Goal: Task Accomplishment & Management: Complete application form

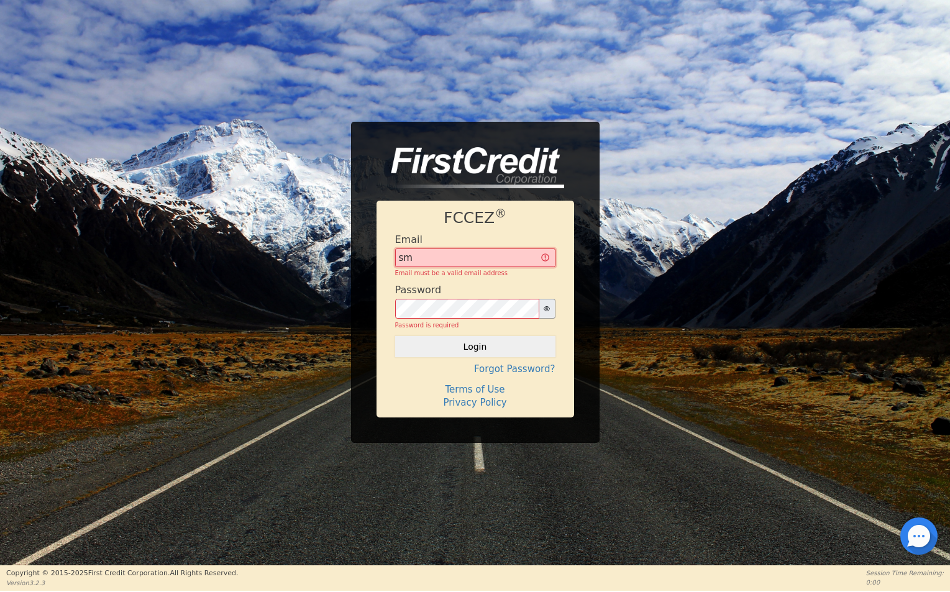
type input "s"
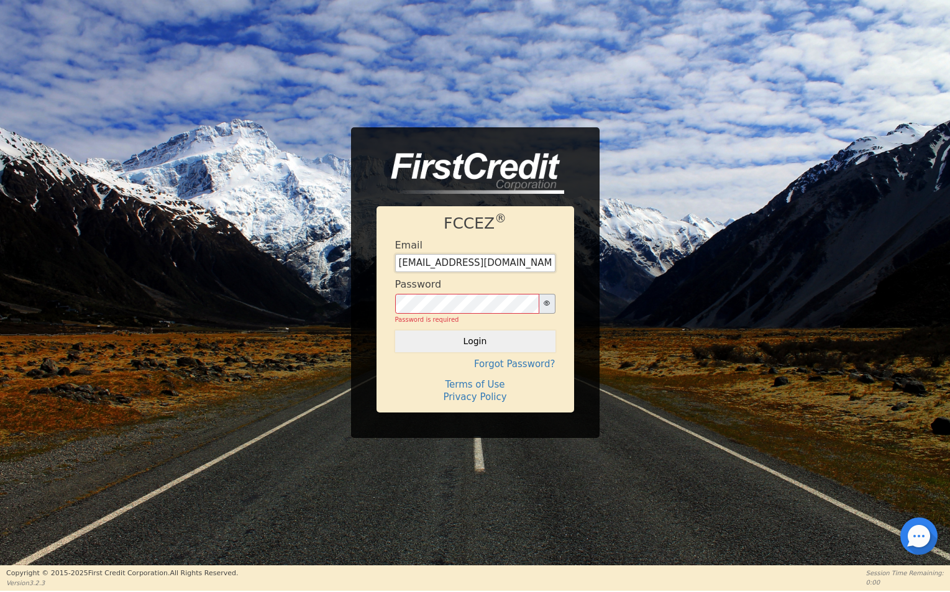
type input "[EMAIL_ADDRESS][DOMAIN_NAME]"
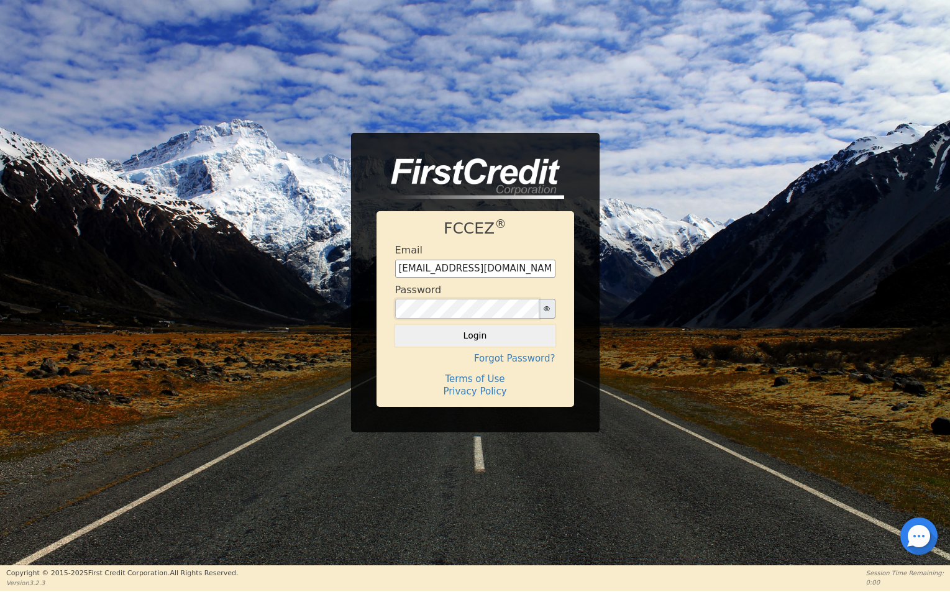
click at [475, 335] on button "Login" at bounding box center [475, 335] width 160 height 21
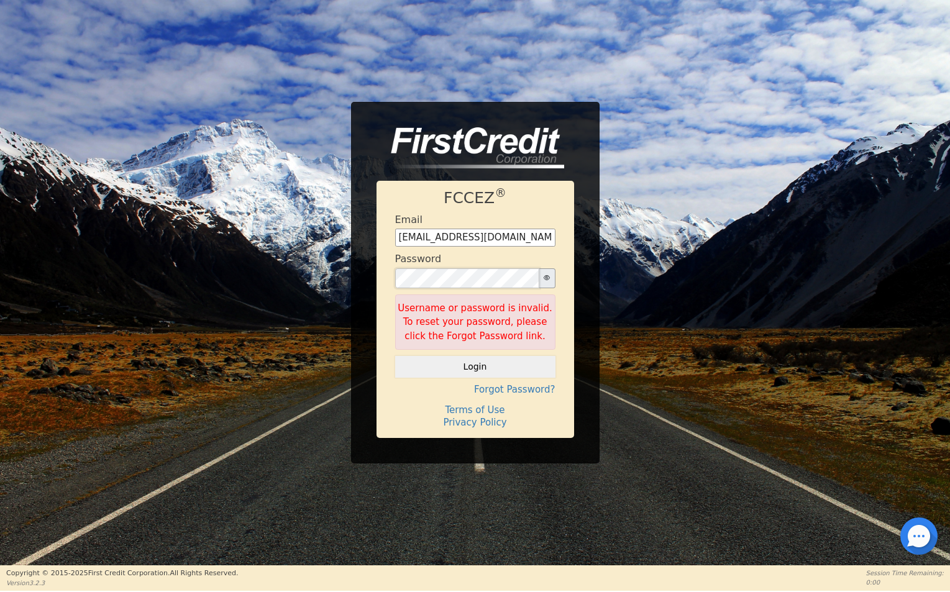
click at [475, 366] on button "Login" at bounding box center [475, 366] width 160 height 21
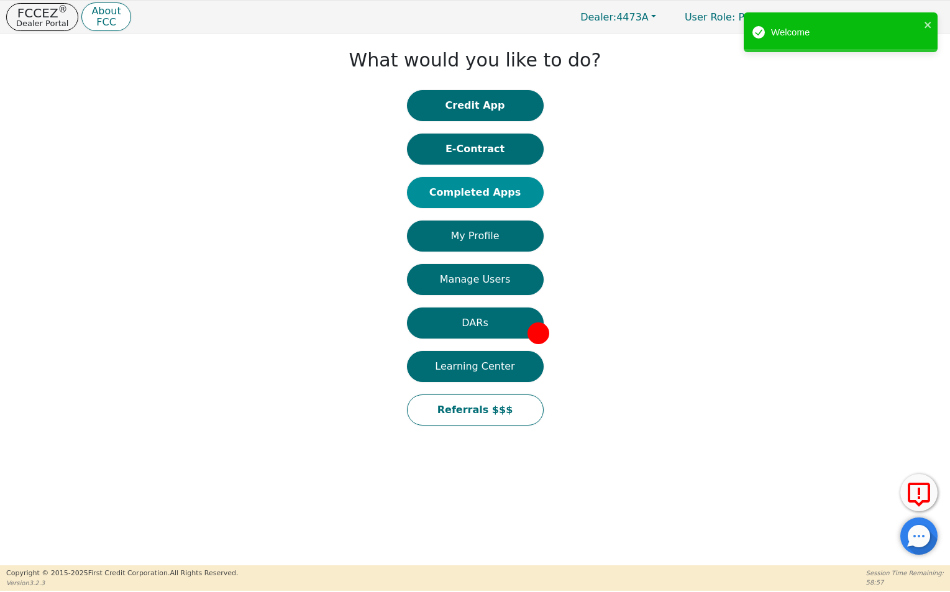
click at [513, 189] on button "Completed Apps" at bounding box center [475, 192] width 137 height 31
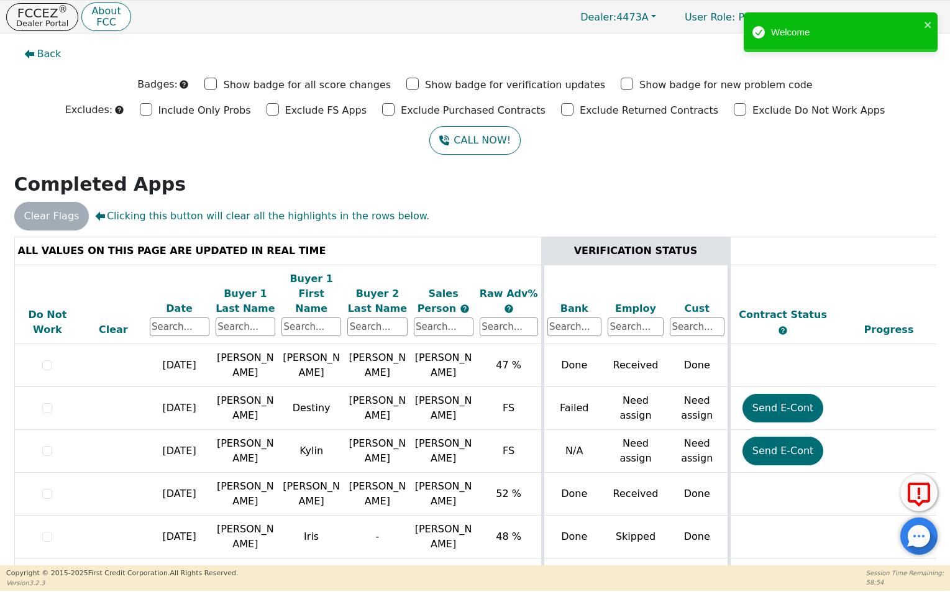
click at [176, 301] on div "Date" at bounding box center [180, 308] width 60 height 15
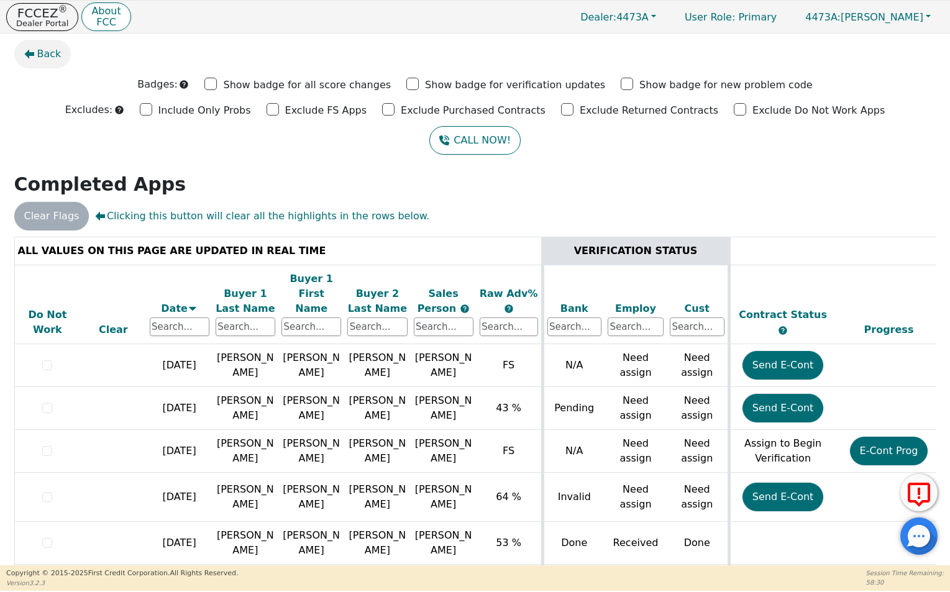
click at [40, 53] on span "Back" at bounding box center [49, 54] width 24 height 15
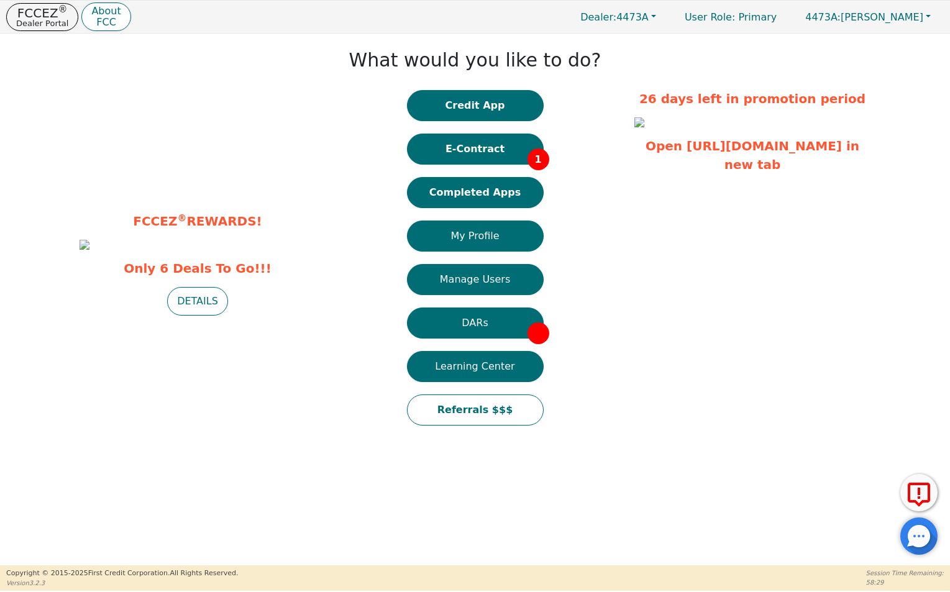
click at [458, 144] on button "E-Contract 1" at bounding box center [475, 149] width 137 height 31
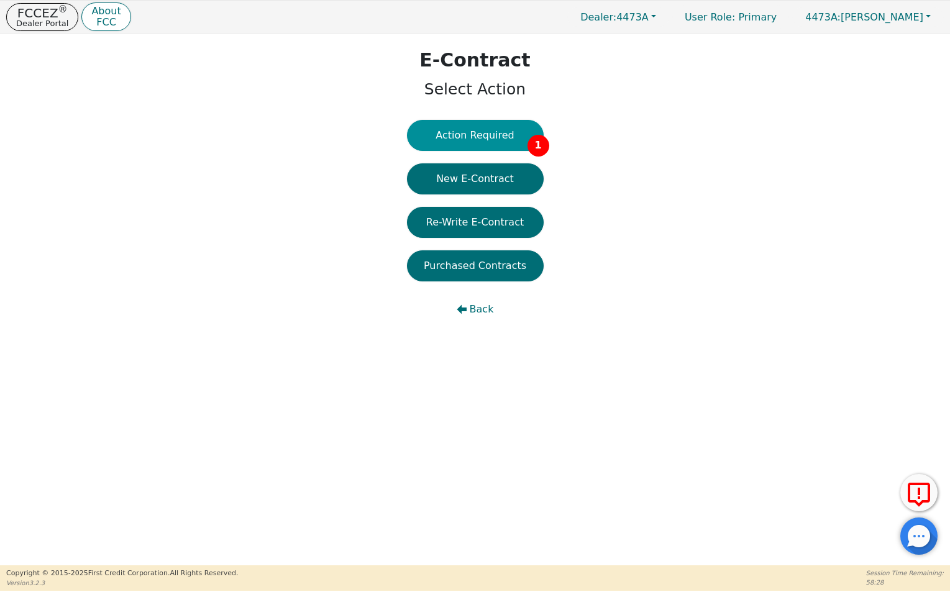
click at [481, 138] on button "Action Required 1" at bounding box center [475, 135] width 137 height 31
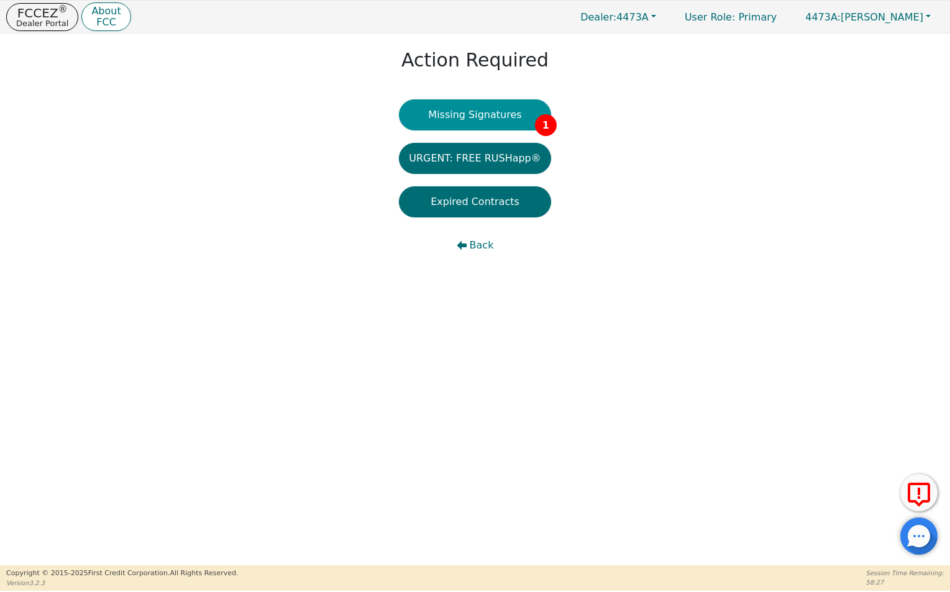
click at [468, 118] on button "Missing Signatures 1" at bounding box center [475, 114] width 152 height 31
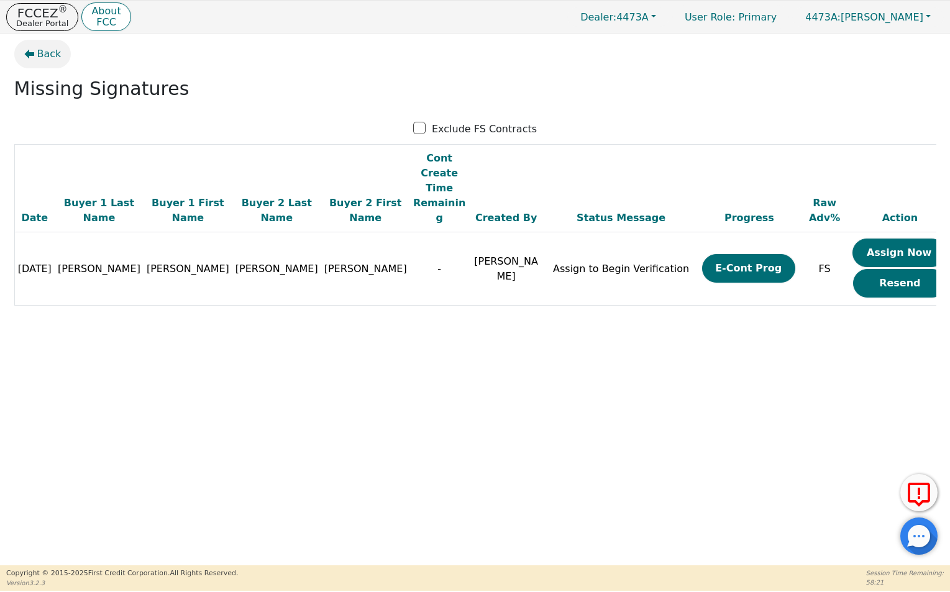
click at [41, 62] on button "Back" at bounding box center [42, 54] width 57 height 29
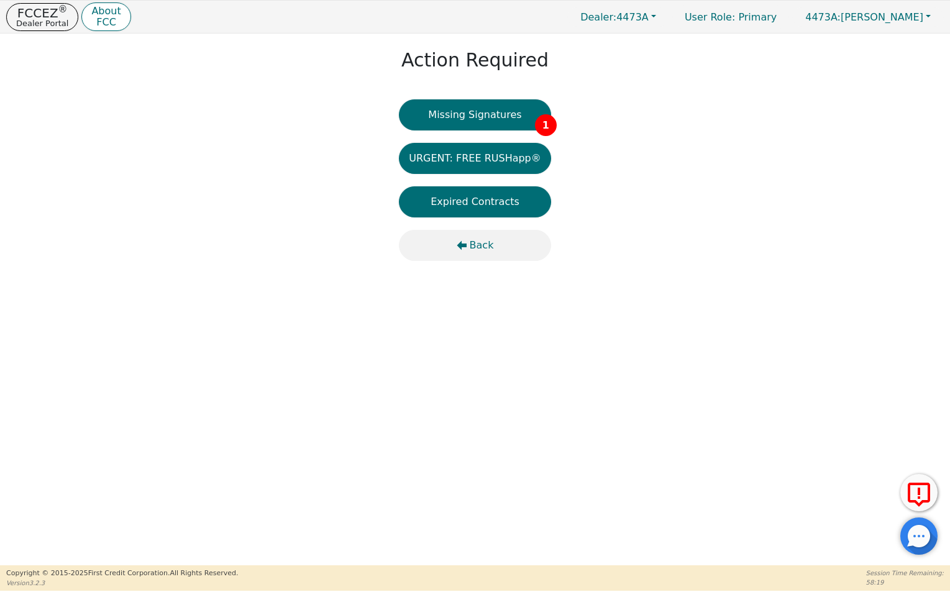
click at [485, 244] on span "Back" at bounding box center [482, 245] width 24 height 15
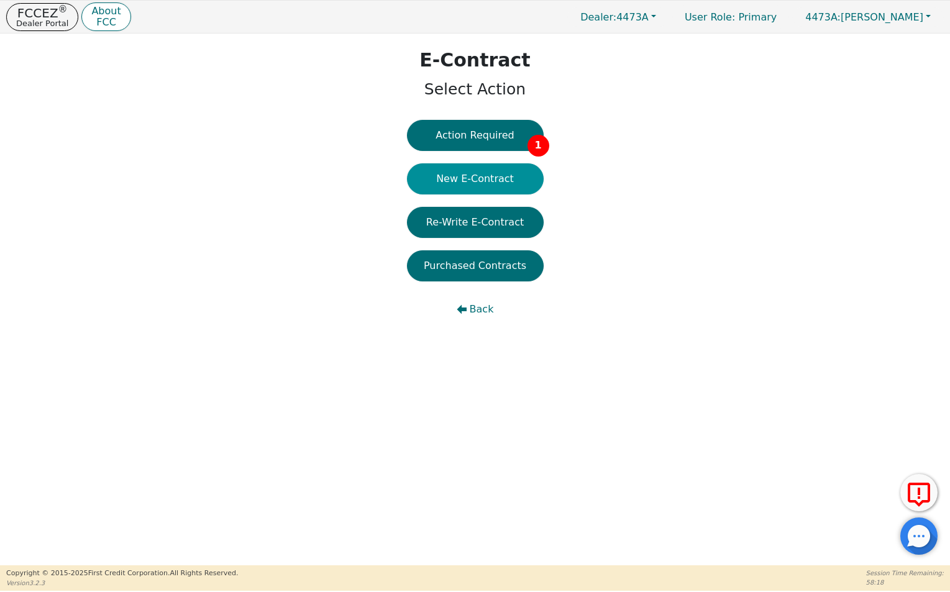
click at [501, 188] on button "New E-Contract" at bounding box center [475, 178] width 137 height 31
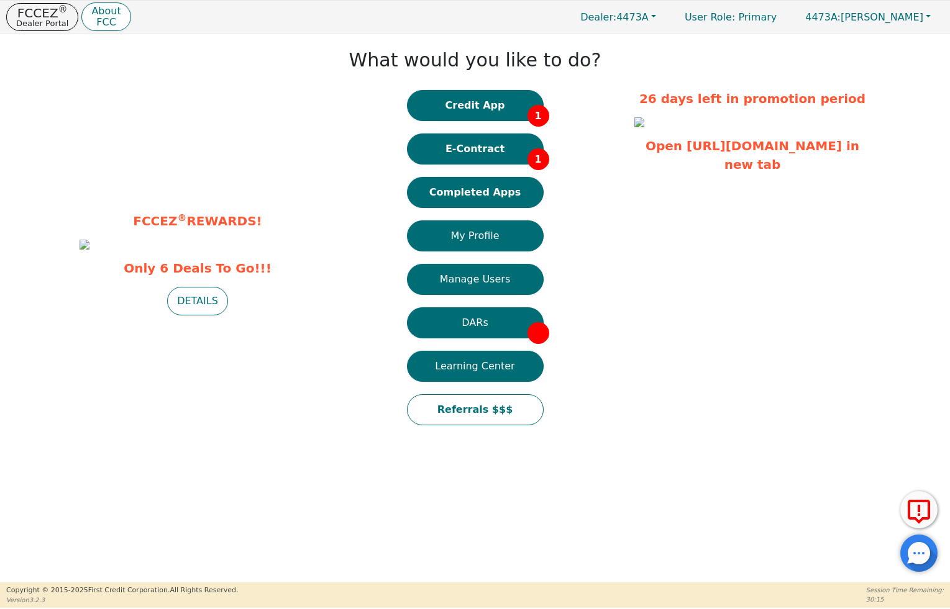
click at [482, 114] on button "Credit App 1" at bounding box center [475, 105] width 137 height 31
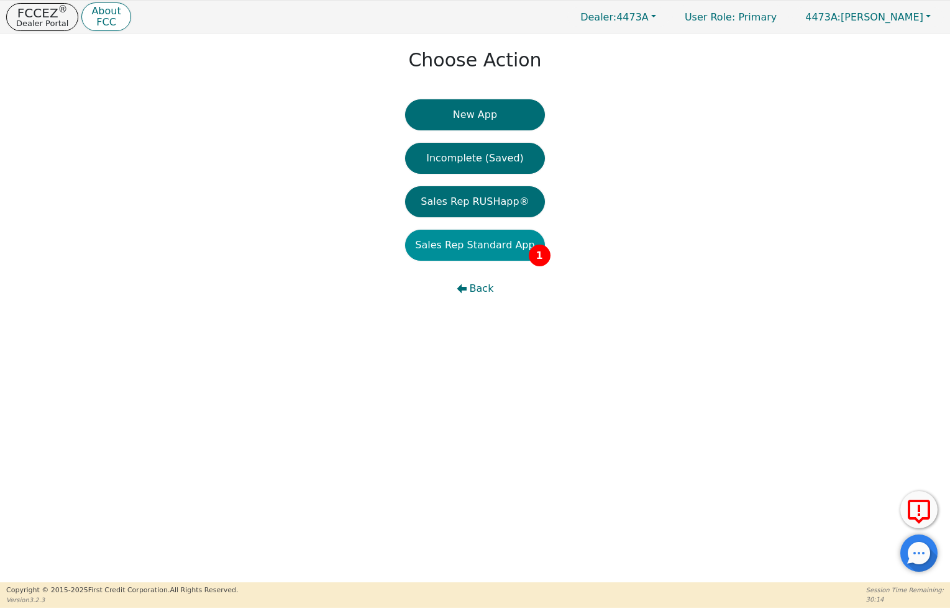
click at [470, 253] on button "Sales Rep Standard App 1" at bounding box center [474, 245] width 139 height 31
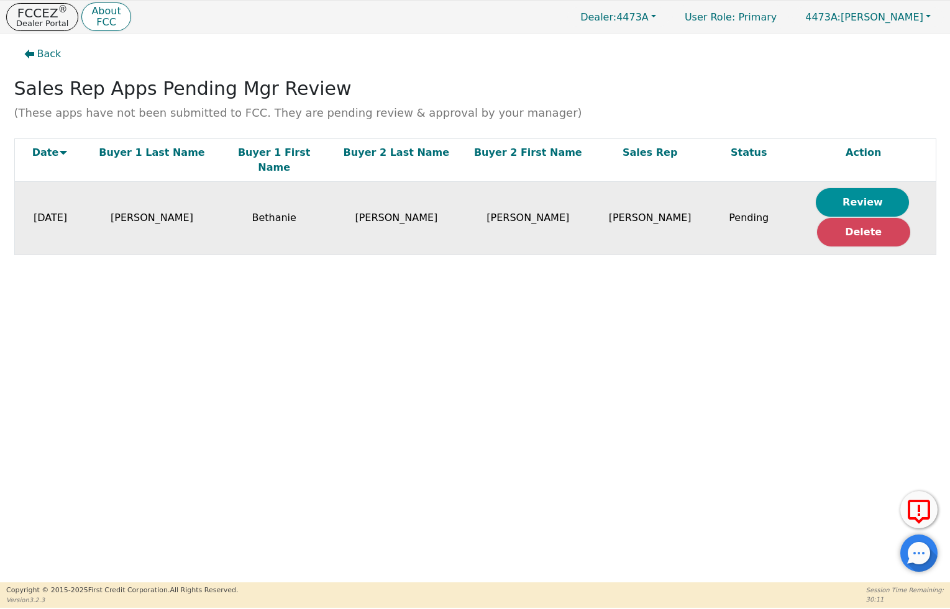
click at [853, 188] on button "Review" at bounding box center [862, 202] width 93 height 29
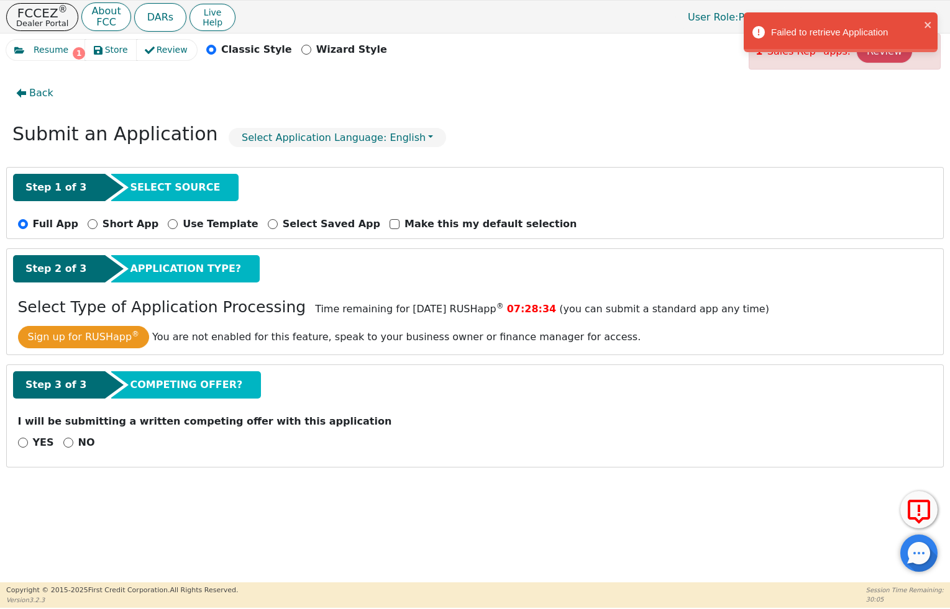
click at [933, 24] on div "Failed to retrieve Application" at bounding box center [841, 32] width 194 height 40
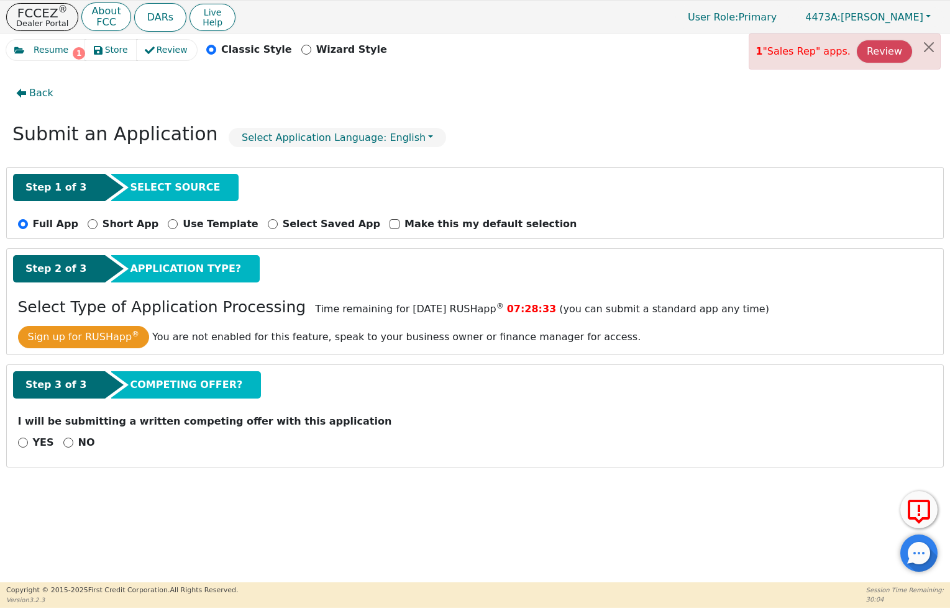
click at [892, 55] on button "Review" at bounding box center [884, 51] width 55 height 22
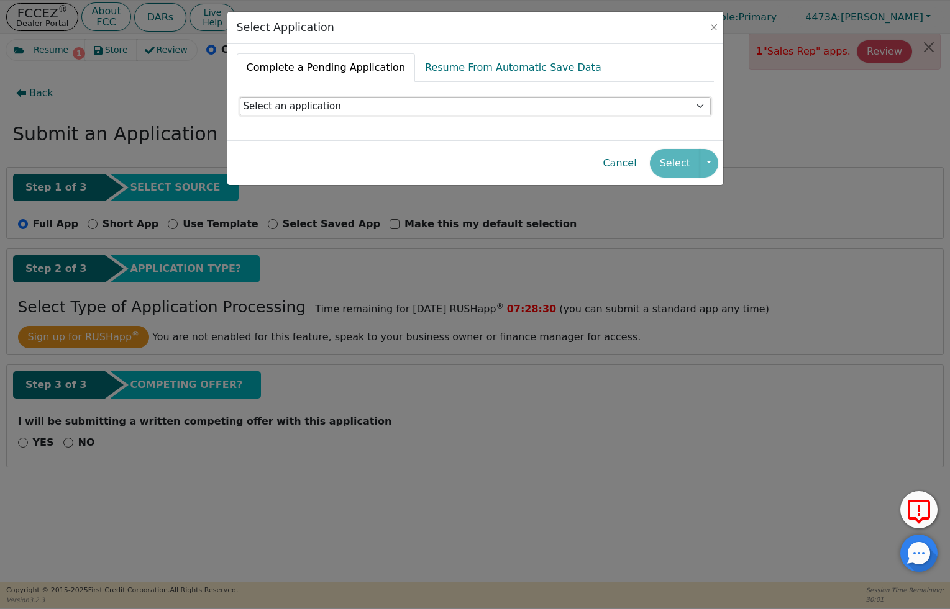
select select "3ff64cbf-b3ea-4e7c-86f6-959faad732f0"
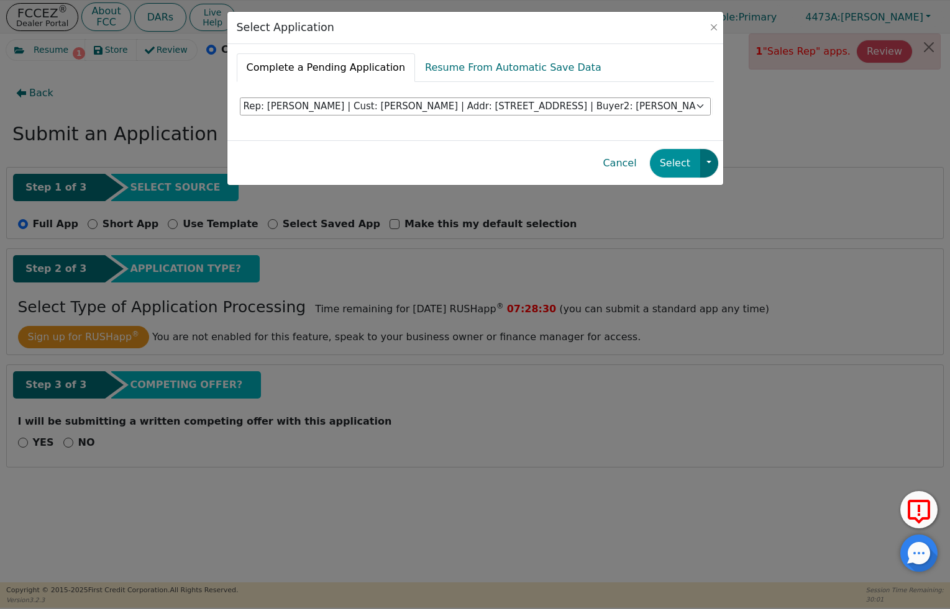
click at [661, 163] on button "Select" at bounding box center [675, 163] width 50 height 29
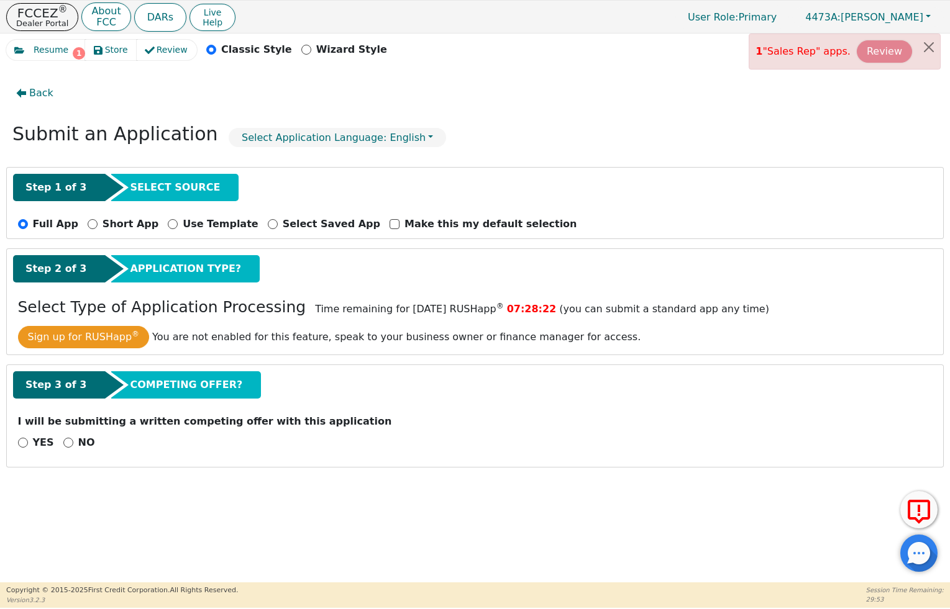
click at [871, 51] on button "Review" at bounding box center [884, 51] width 55 height 22
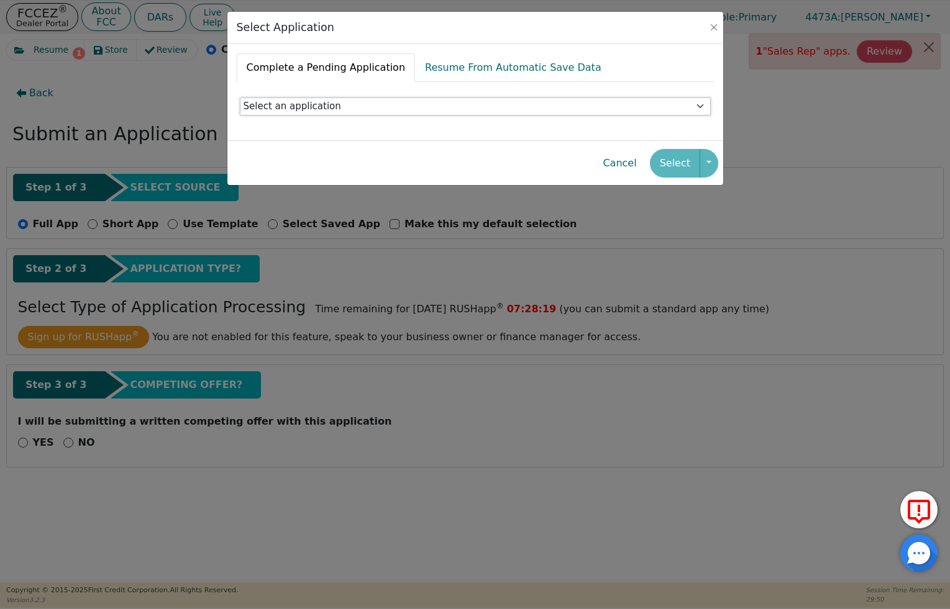
select select "3ff64cbf-b3ea-4e7c-86f6-959faad732f0"
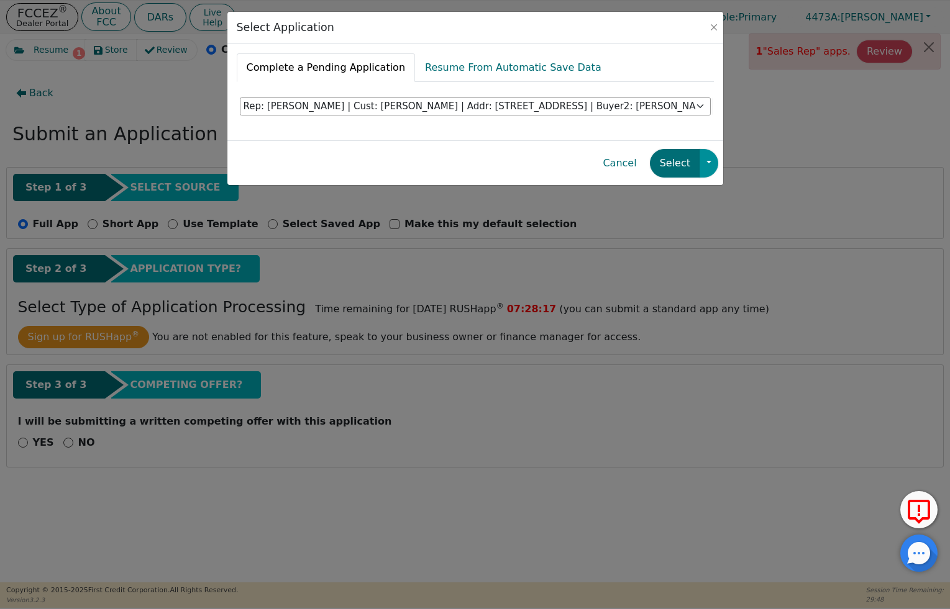
click at [706, 168] on button "button" at bounding box center [709, 163] width 19 height 29
click at [670, 165] on button "Select" at bounding box center [675, 163] width 50 height 29
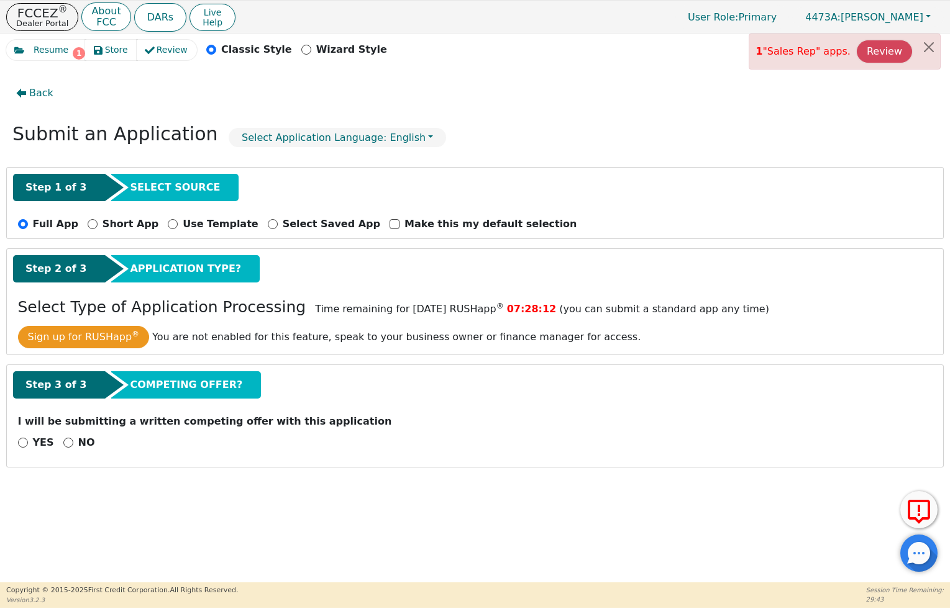
click at [82, 443] on p "NO" at bounding box center [86, 443] width 17 height 15
click at [73, 443] on input "NO" at bounding box center [68, 443] width 10 height 10
radio input "true"
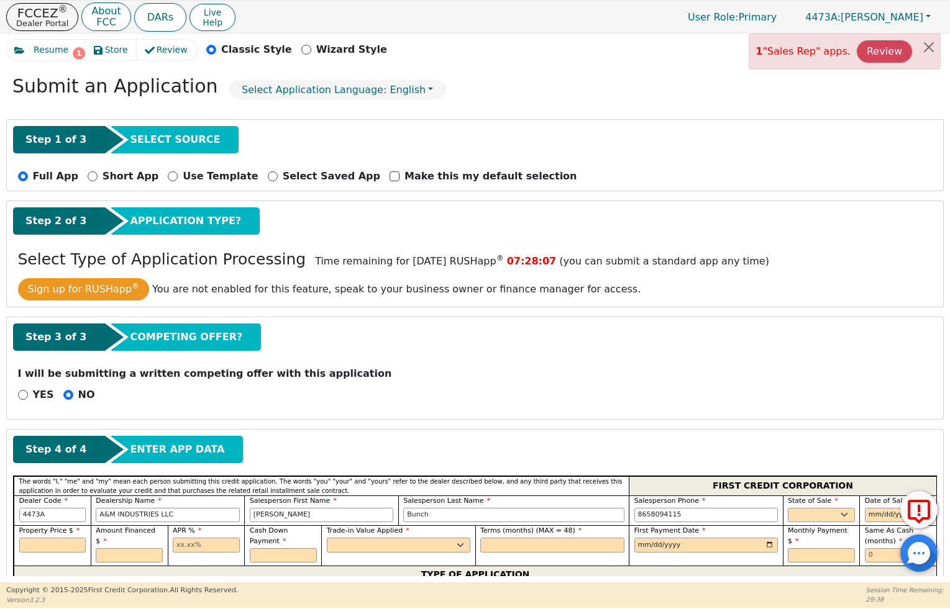
scroll to position [42, 0]
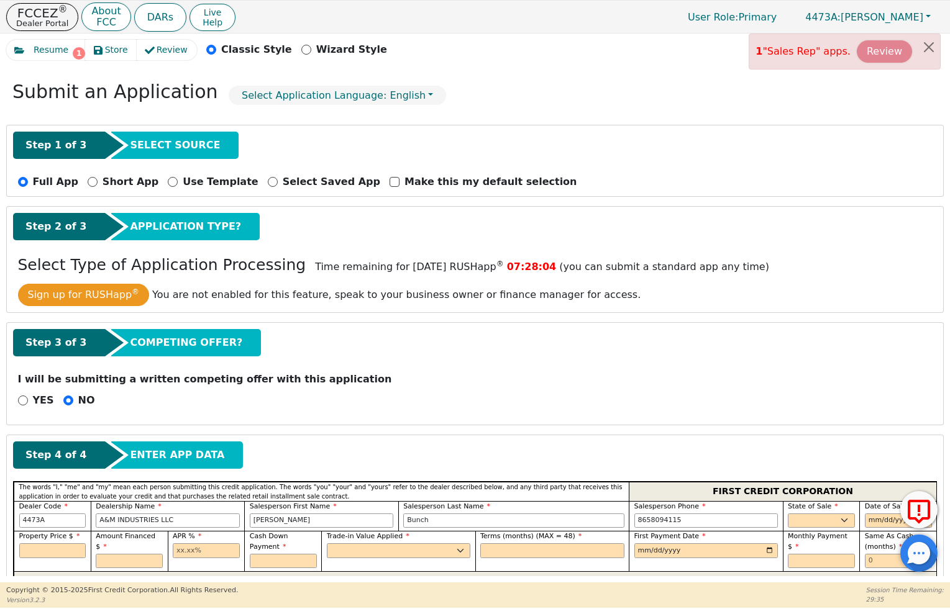
click at [890, 54] on button "Review" at bounding box center [884, 51] width 55 height 22
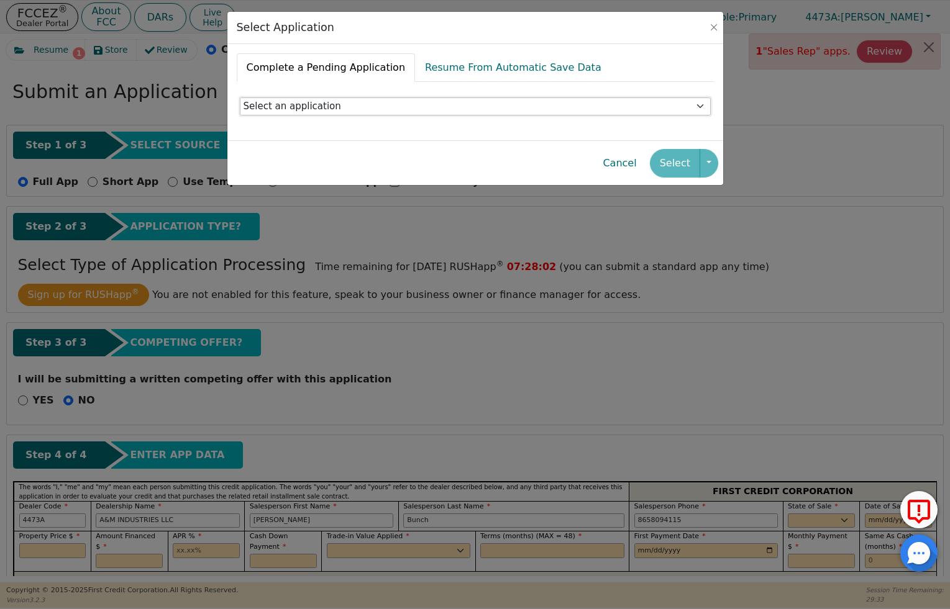
select select "3ff64cbf-b3ea-4e7c-86f6-959faad732f0"
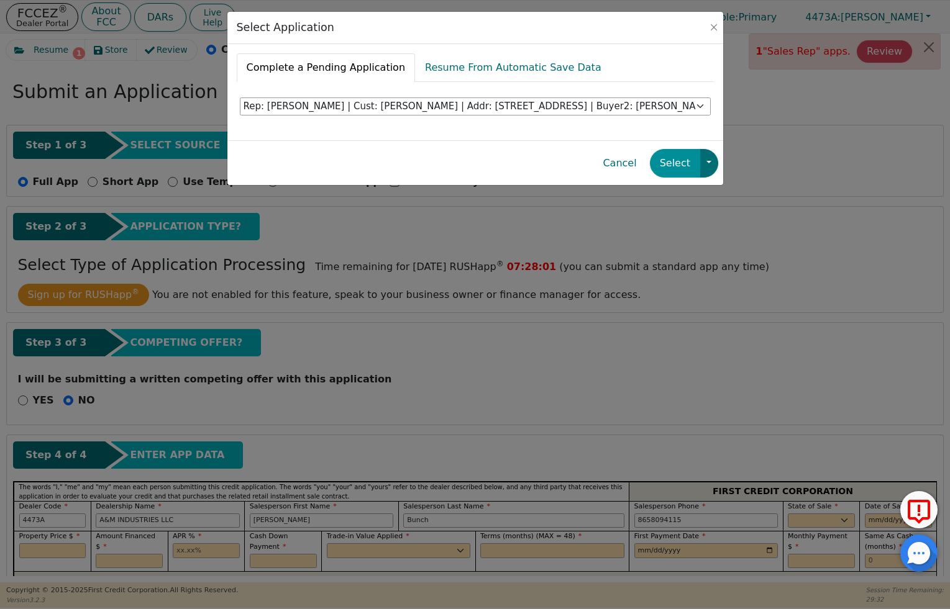
click at [666, 165] on button "Select" at bounding box center [675, 163] width 50 height 29
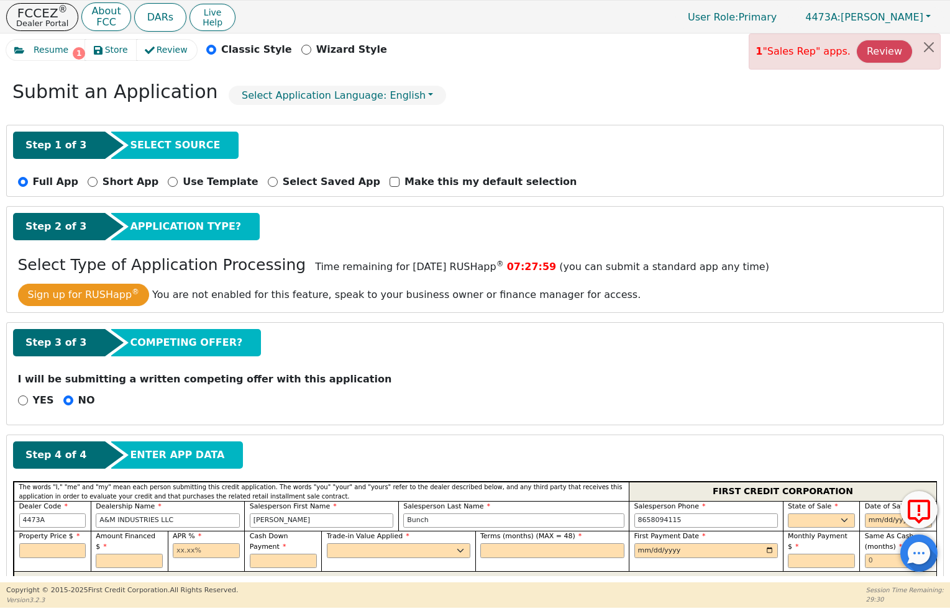
scroll to position [53, 0]
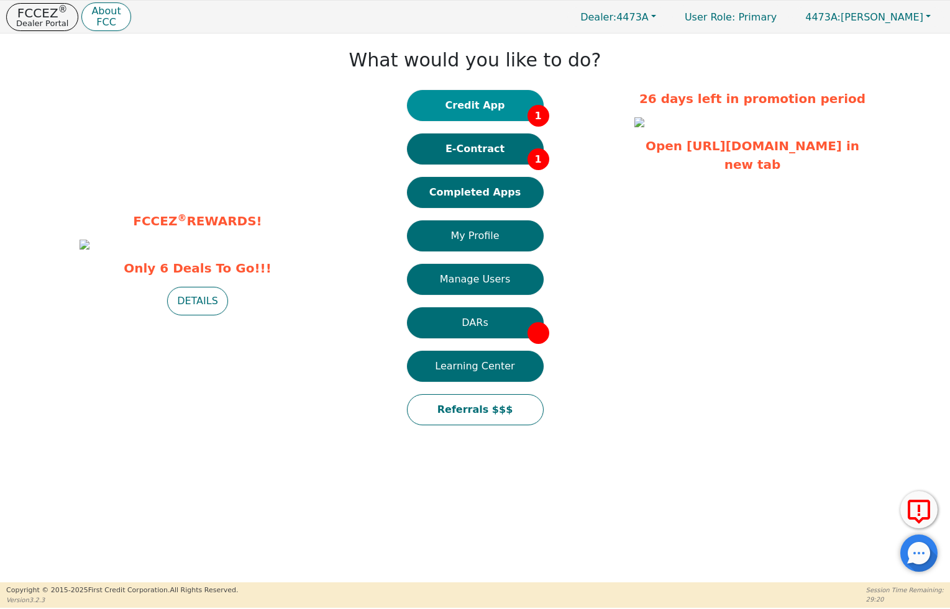
click at [503, 107] on button "Credit App 1" at bounding box center [475, 105] width 137 height 31
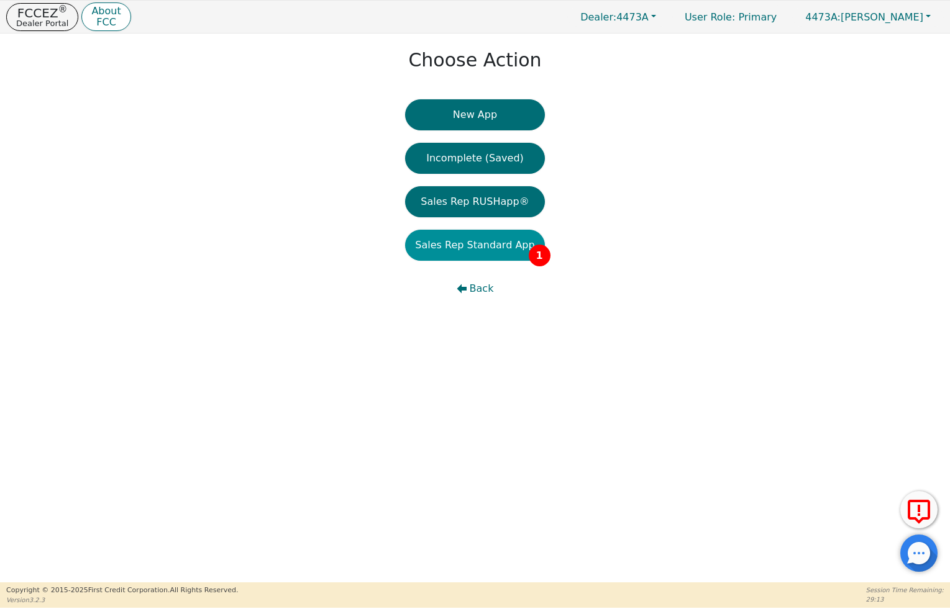
click at [496, 254] on button "Sales Rep Standard App 1" at bounding box center [474, 245] width 139 height 31
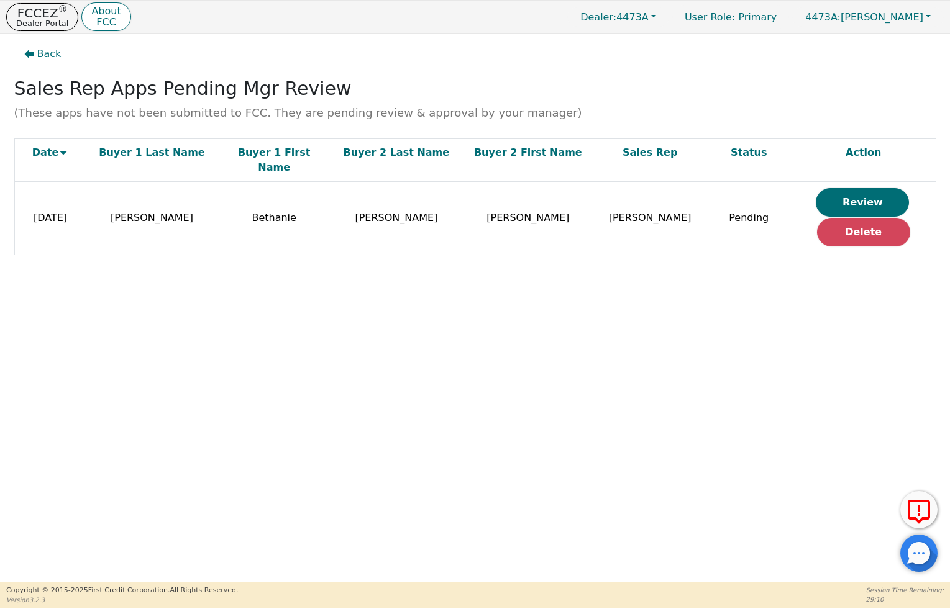
click at [836, 188] on button "Review" at bounding box center [862, 202] width 93 height 29
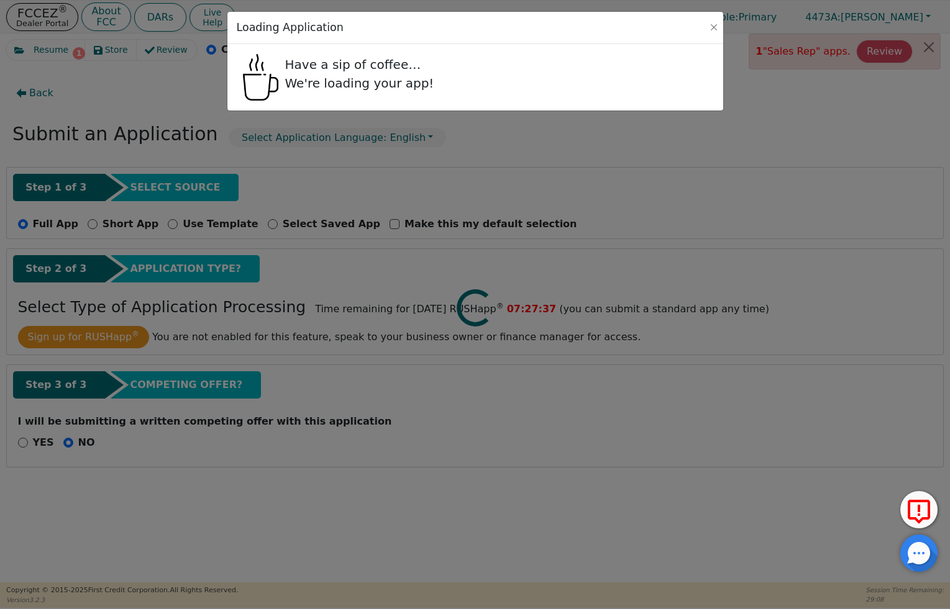
radio input "true"
select select "TN"
select select "y"
select select "TN"
select select "y"
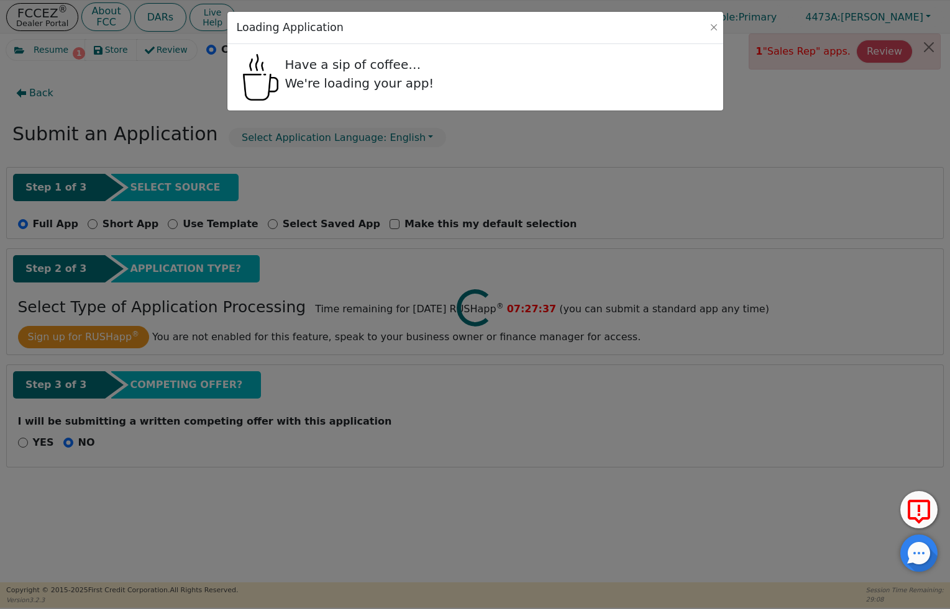
select select "n"
select select "TN"
select select "Rent"
select select "TN"
select select "y"
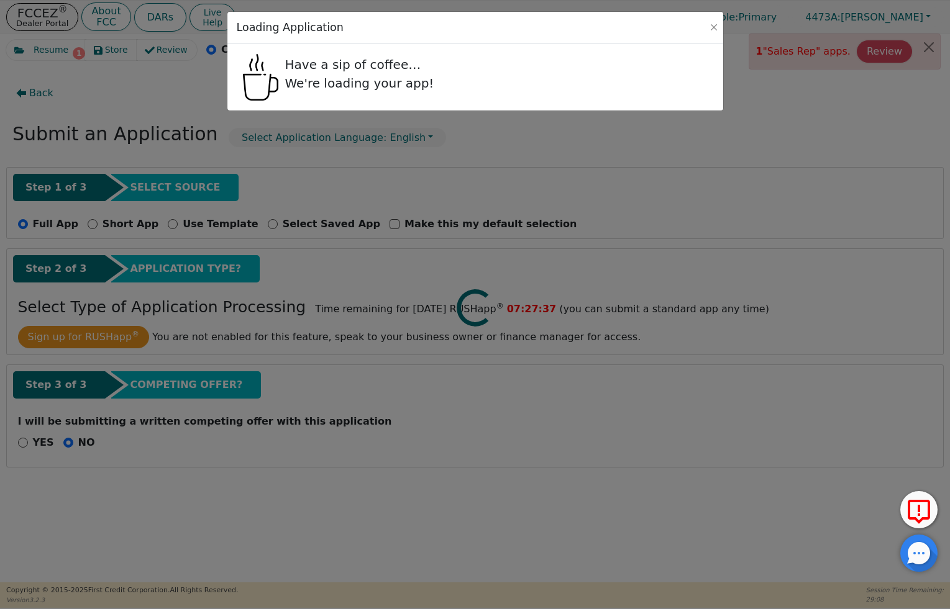
select select "n"
select select "TN"
select select "y"
select select "n"
select select "TN"
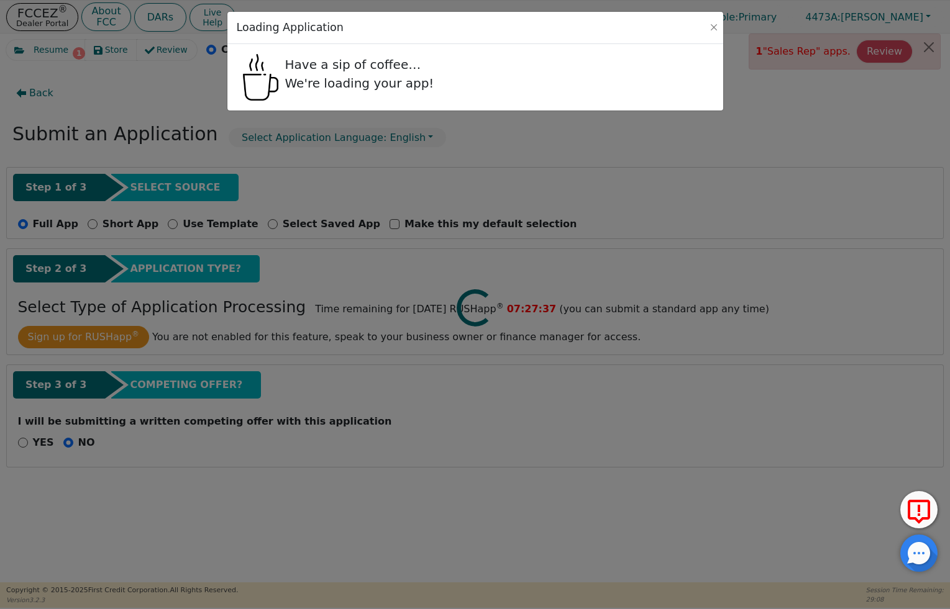
select select "Rent"
select select "TN"
select select "FATHER"
select select "MOTHER"
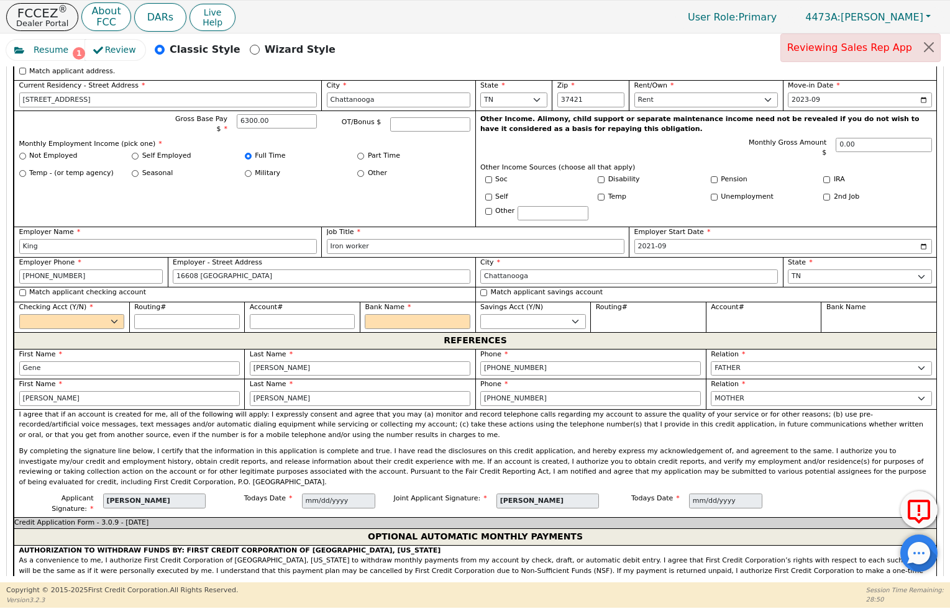
scroll to position [1091, 0]
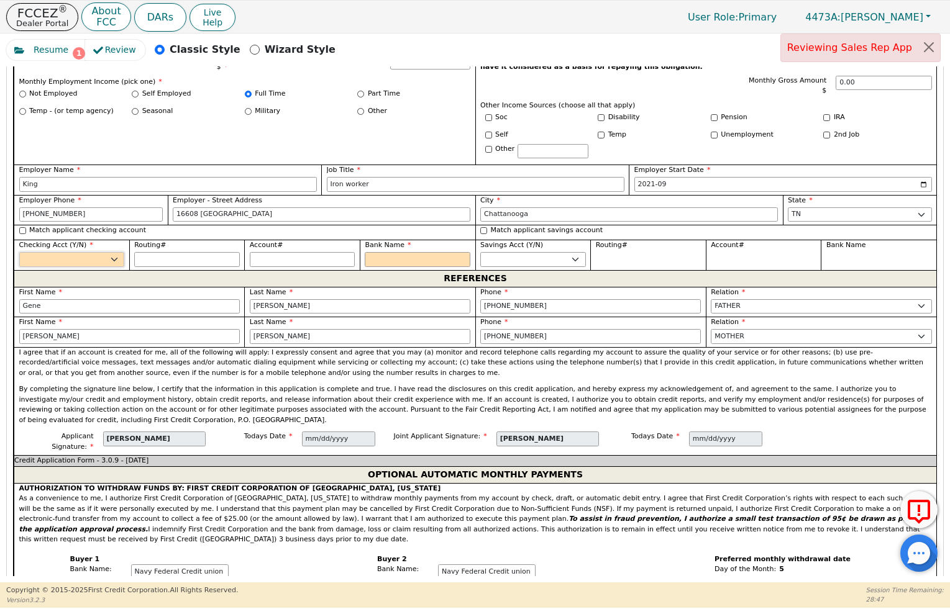
select select "y"
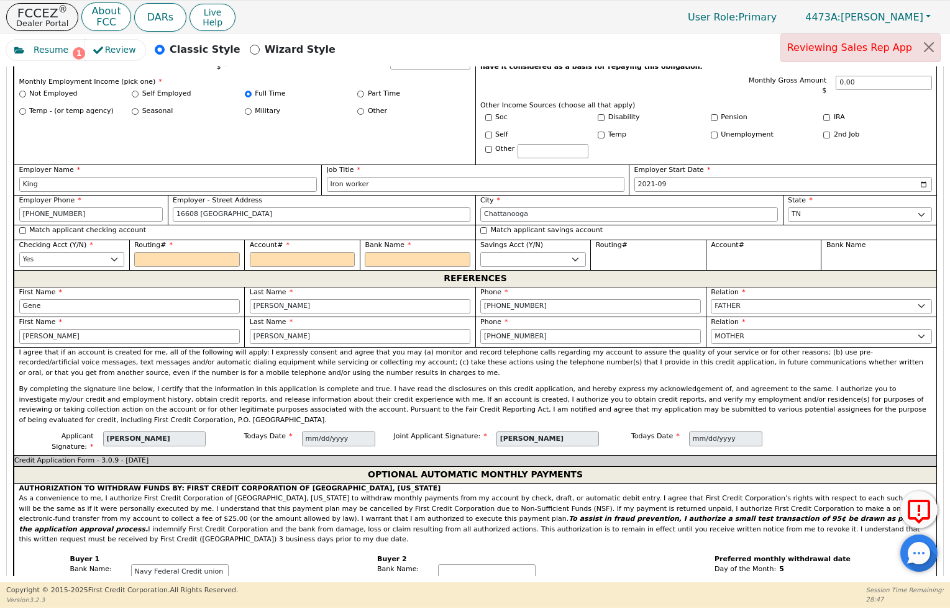
click at [86, 226] on div "Match applicant checking account" at bounding box center [245, 231] width 452 height 11
click at [94, 226] on label "Match applicant checking account" at bounding box center [87, 231] width 117 height 11
click at [26, 227] on input "Match applicant checking account" at bounding box center [22, 230] width 7 height 7
checkbox input "true"
type input "*********"
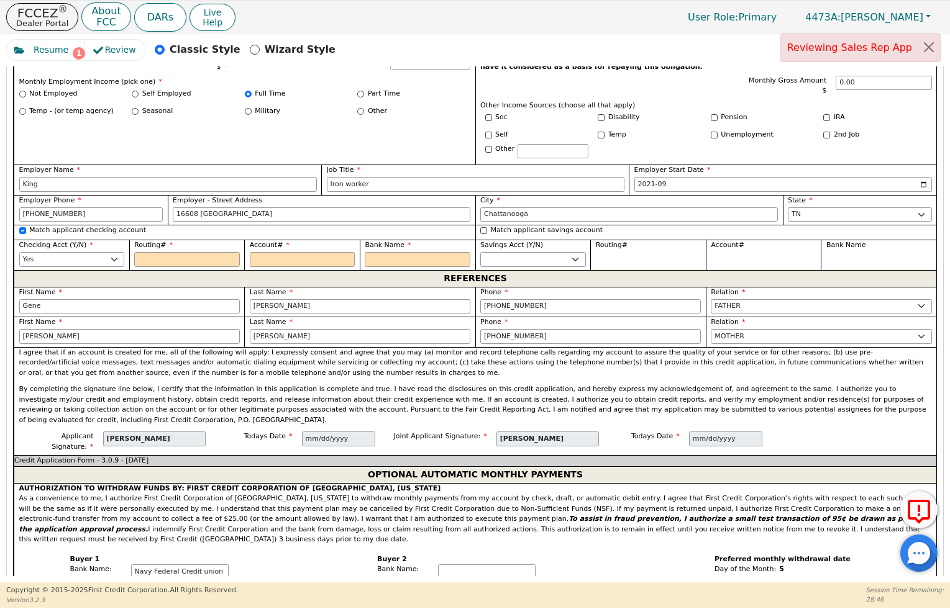
type input "**********"
type input "Navy Federal Credit union"
type input "*********"
type input "**********"
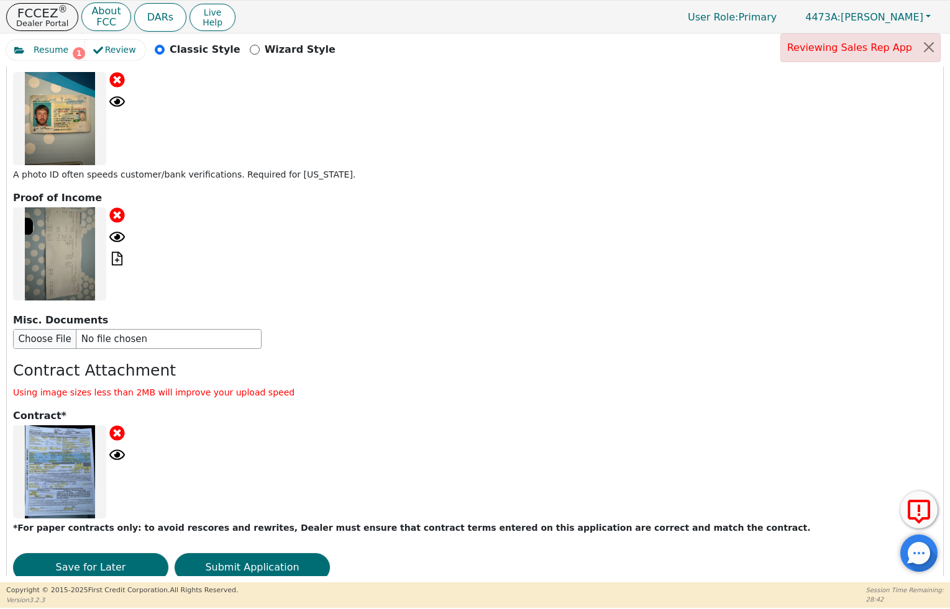
scroll to position [0, 0]
click at [121, 554] on button "Save for Later" at bounding box center [90, 568] width 155 height 29
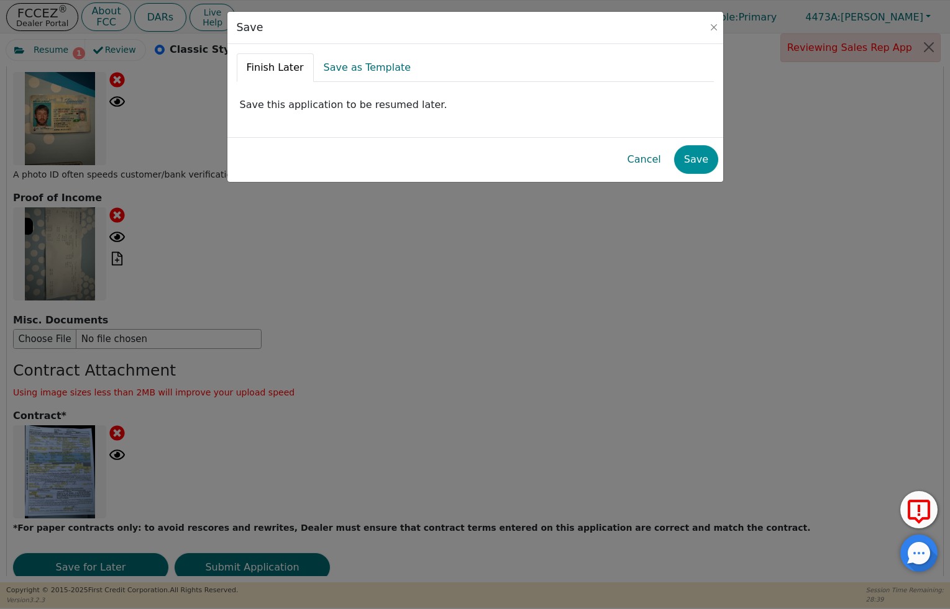
click at [700, 155] on button "Save" at bounding box center [696, 159] width 44 height 29
click at [710, 27] on button "Close" at bounding box center [714, 27] width 12 height 12
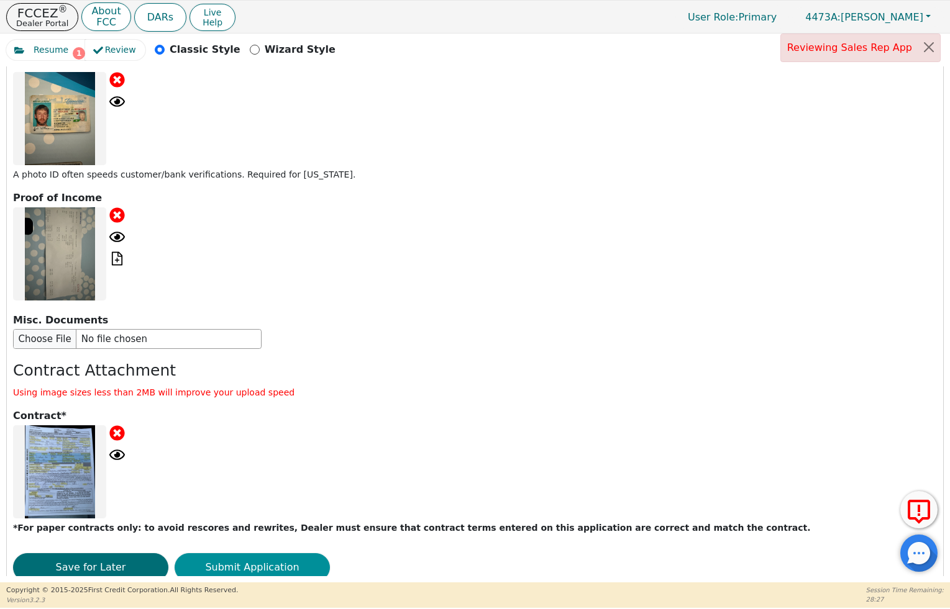
click at [265, 554] on button "Submit Application" at bounding box center [252, 568] width 155 height 29
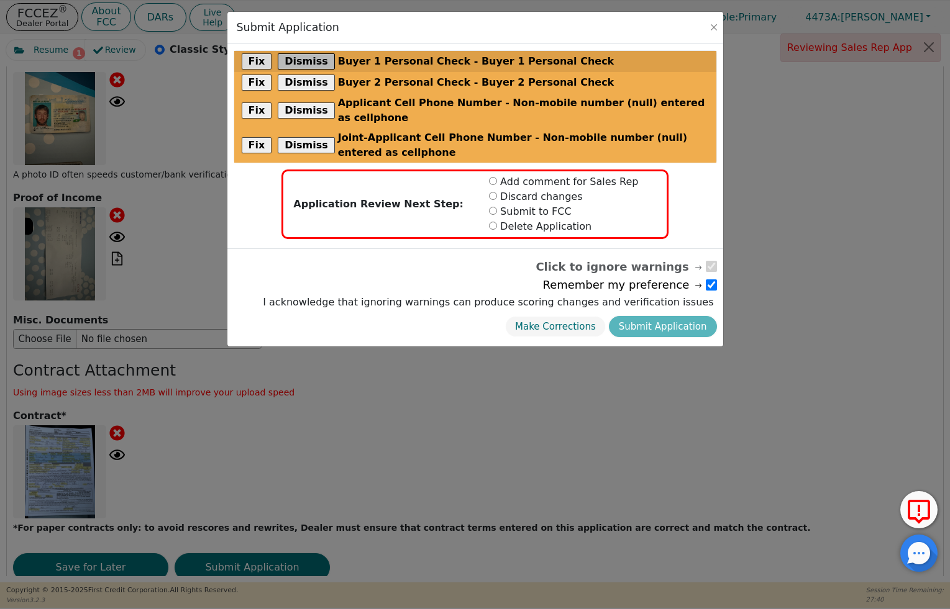
click at [308, 57] on button "Dismiss" at bounding box center [306, 61] width 57 height 16
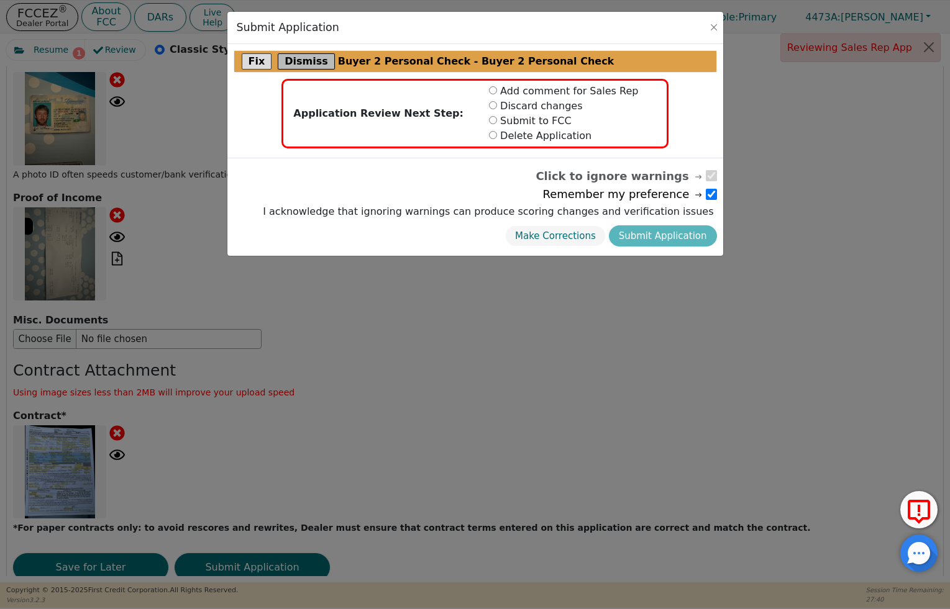
click at [308, 57] on button "Dismiss" at bounding box center [306, 61] width 57 height 16
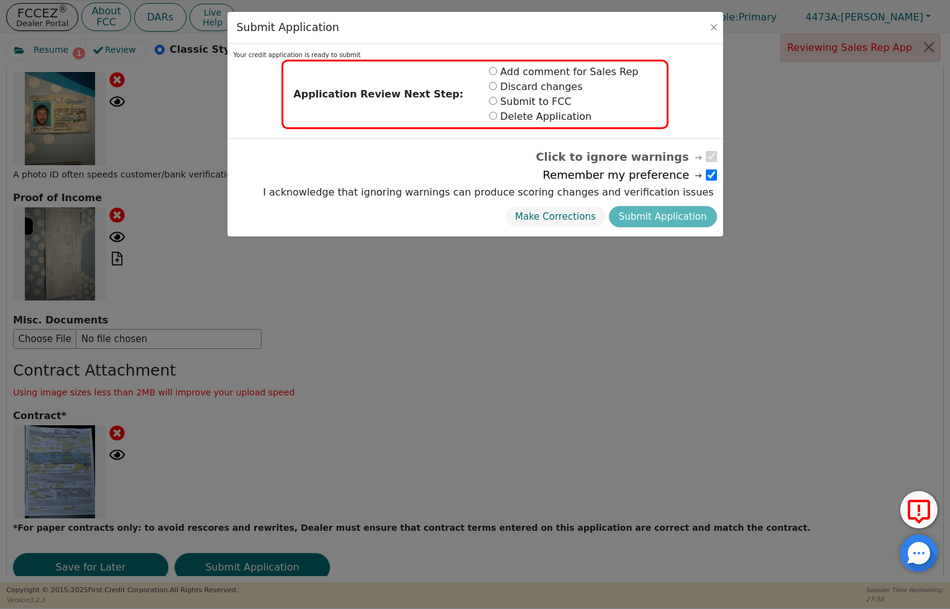
drag, startPoint x: 491, startPoint y: 103, endPoint x: 509, endPoint y: 120, distance: 24.6
click at [492, 102] on input "radio" at bounding box center [493, 101] width 8 height 8
radio input "true"
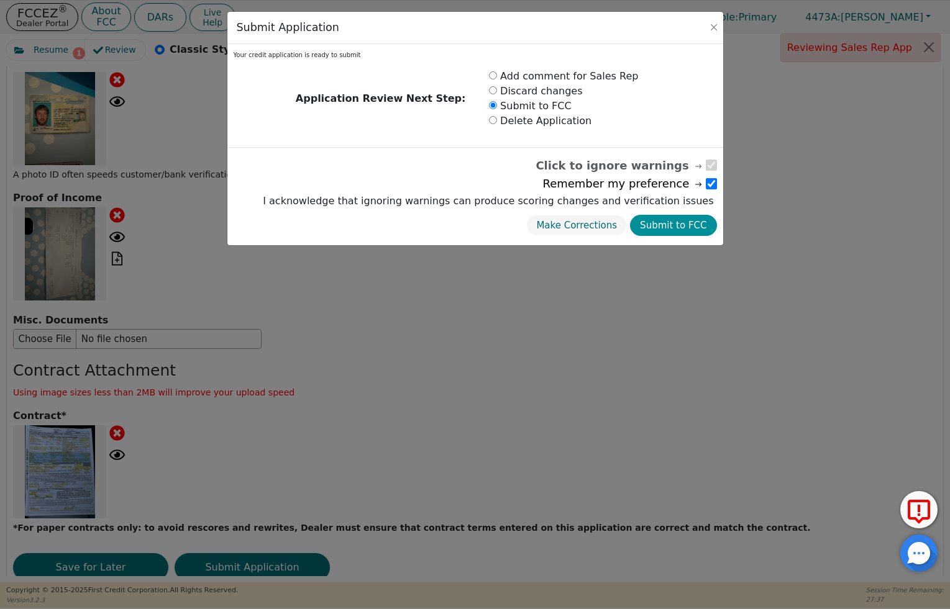
click at [654, 230] on button "Submit to FCC" at bounding box center [673, 226] width 86 height 22
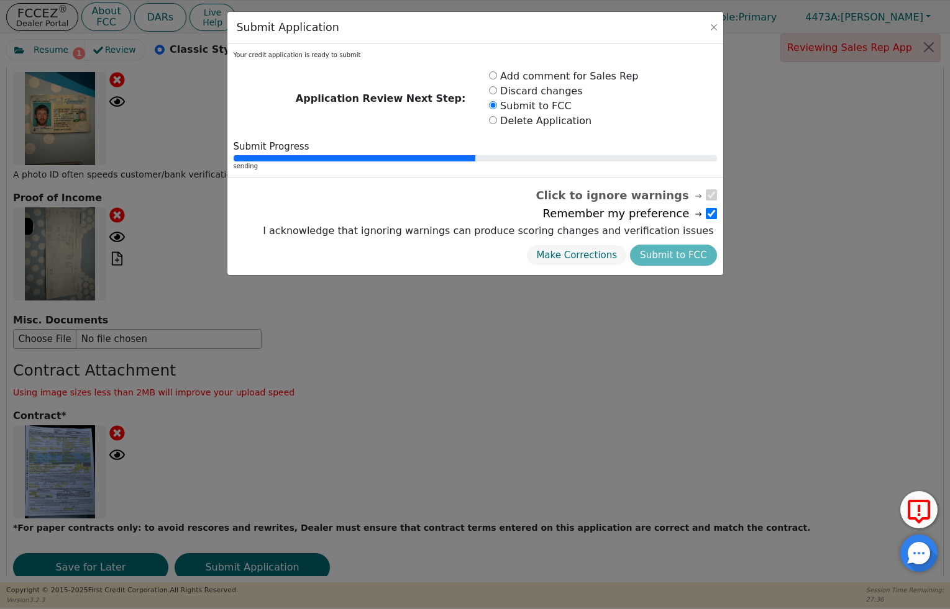
radio input "false"
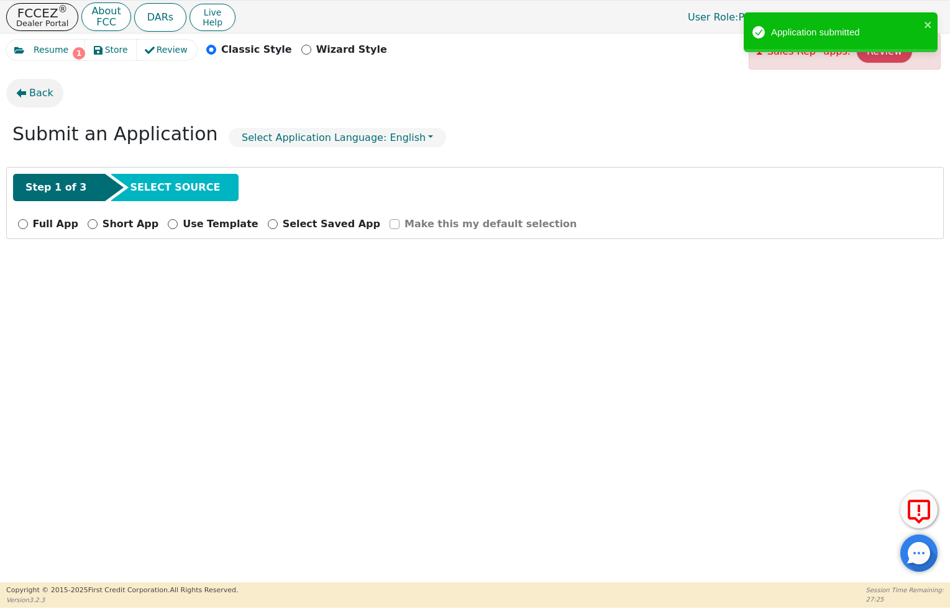
click at [22, 83] on button "Back" at bounding box center [34, 93] width 57 height 29
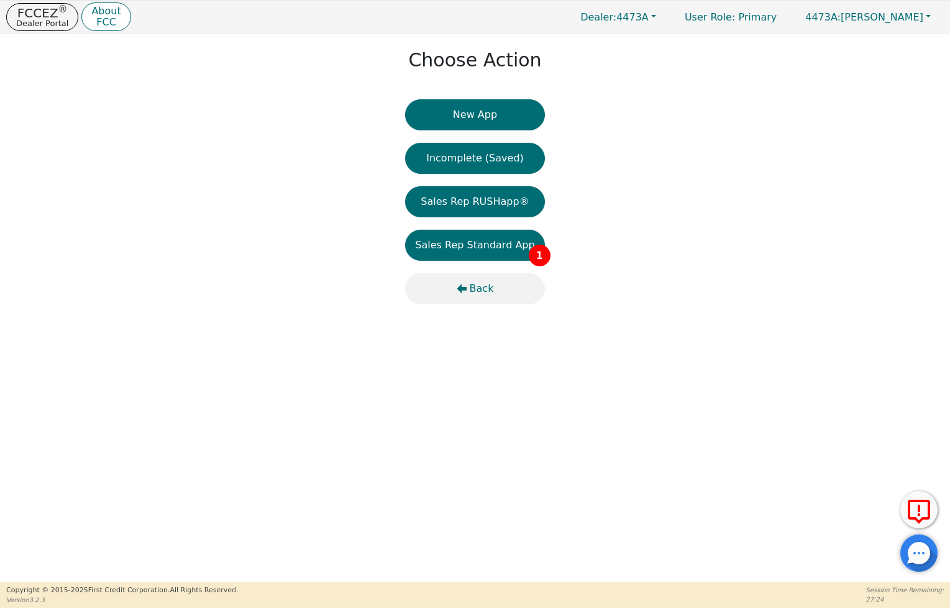
click at [465, 286] on icon "button" at bounding box center [462, 289] width 10 height 10
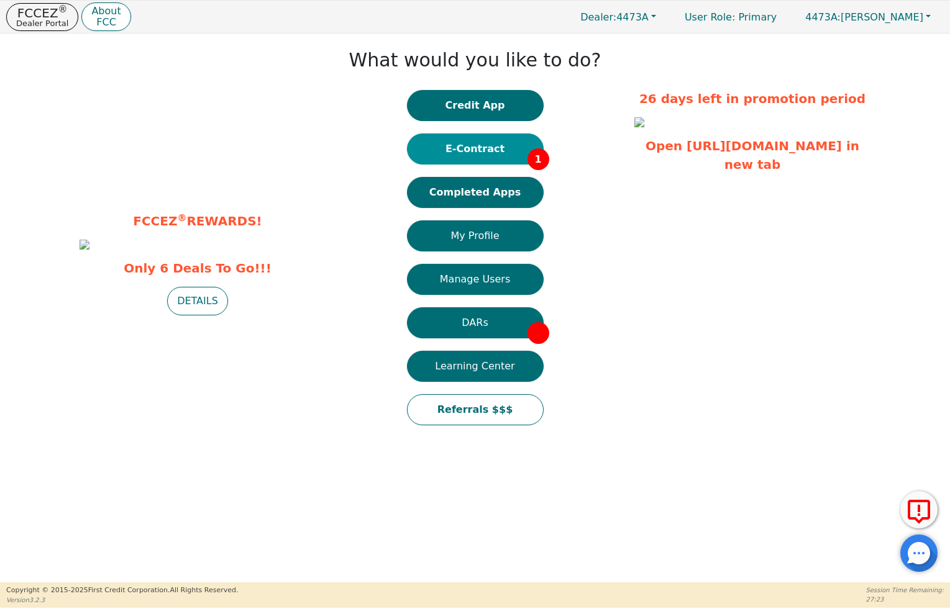
click at [512, 151] on button "E-Contract 1" at bounding box center [475, 149] width 137 height 31
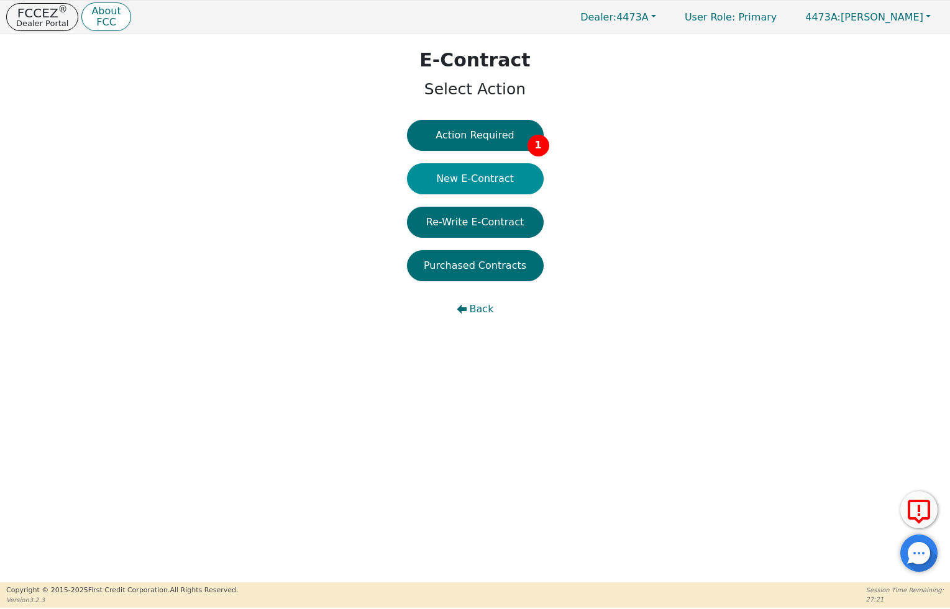
click at [490, 175] on button "New E-Contract" at bounding box center [475, 178] width 137 height 31
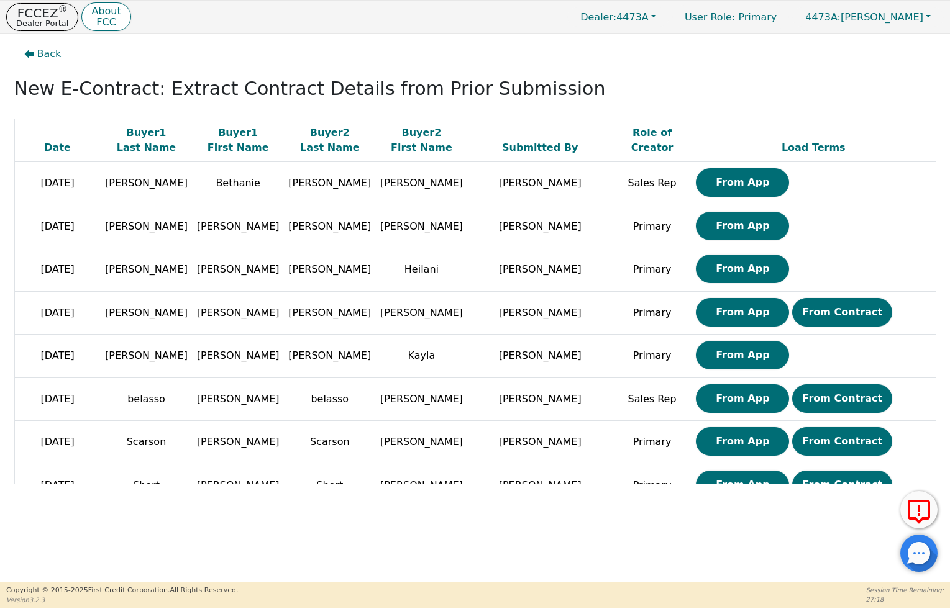
click at [737, 178] on button "From App" at bounding box center [742, 182] width 93 height 29
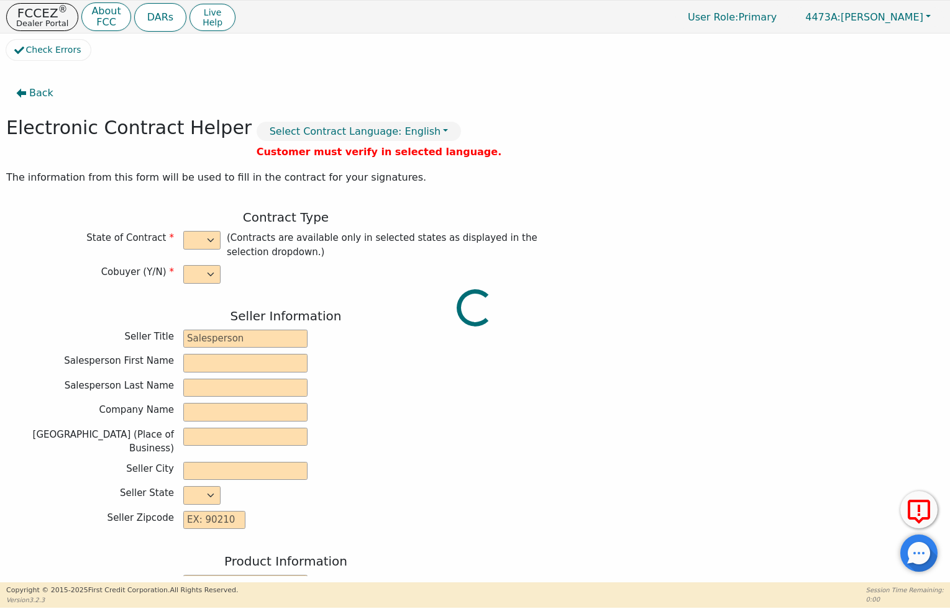
select select "y"
type input "Area Distributor"
type input "[PERSON_NAME]"
type input "Grant"
type input "A&M INDUSTRIES LLC"
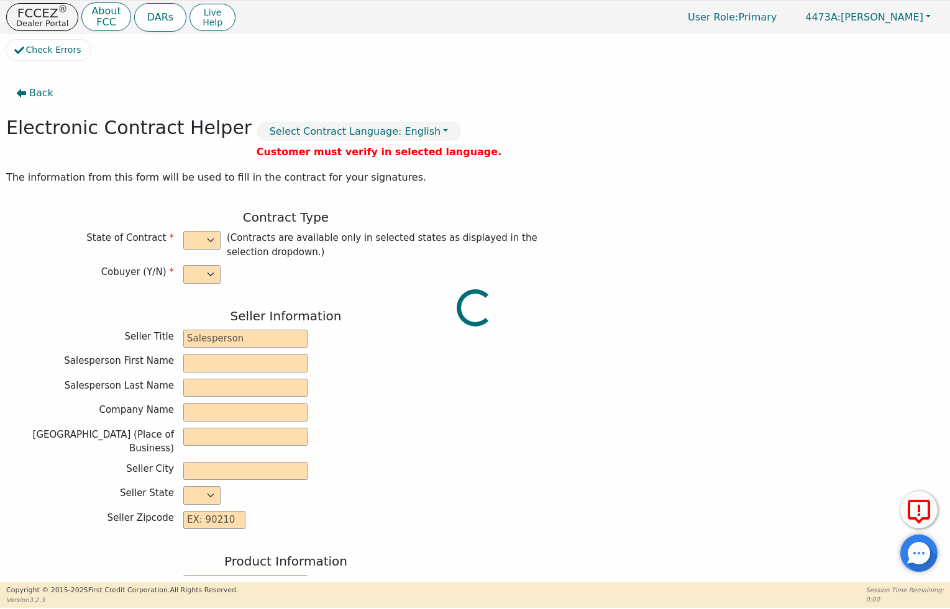
type input "[STREET_ADDRESS][PERSON_NAME]"
type input "[GEOGRAPHIC_DATA]"
select select "TN"
type input "37311"
type input "Bethanie"
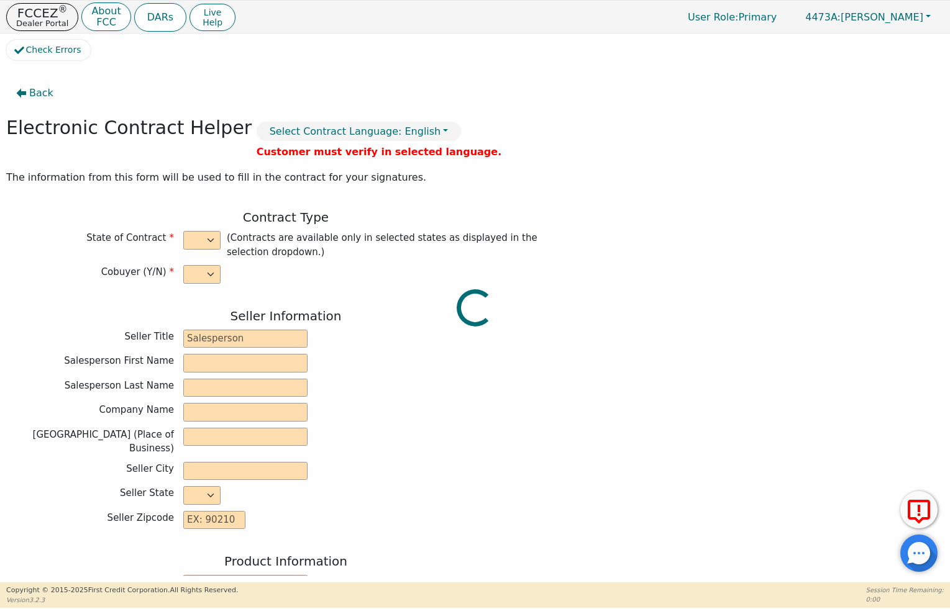
type input "[PERSON_NAME]"
type input "[EMAIL_ADDRESS][DOMAIN_NAME]"
type input "[PERSON_NAME]"
type input "[EMAIL_ADDRESS][DOMAIN_NAME]"
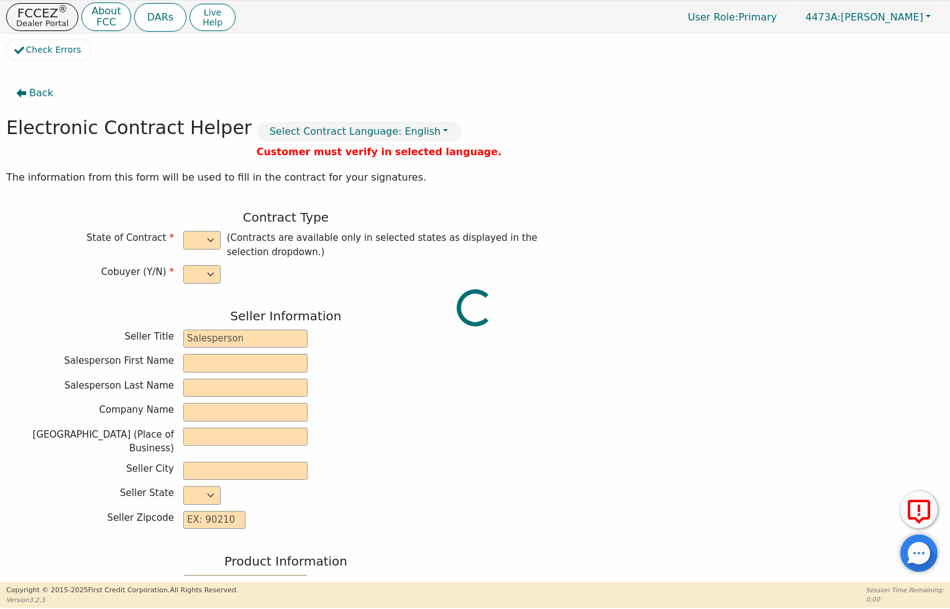
type input "[STREET_ADDRESS]"
type input "Chattanooga"
select select "TN"
type input "37421"
type input "[DATE]"
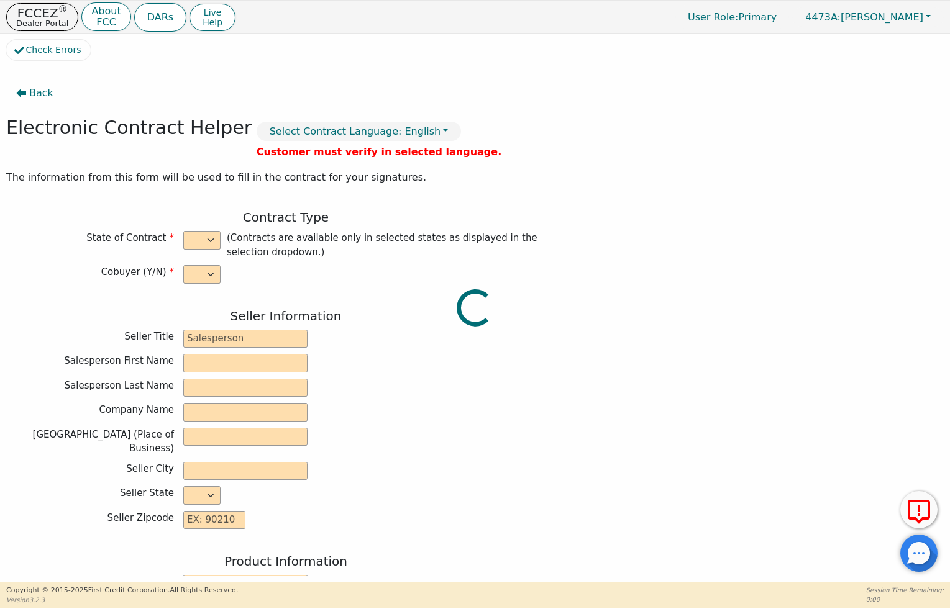
type input "20.79"
type input "[DATE]"
type input "36"
type input "0"
type input "3698.00"
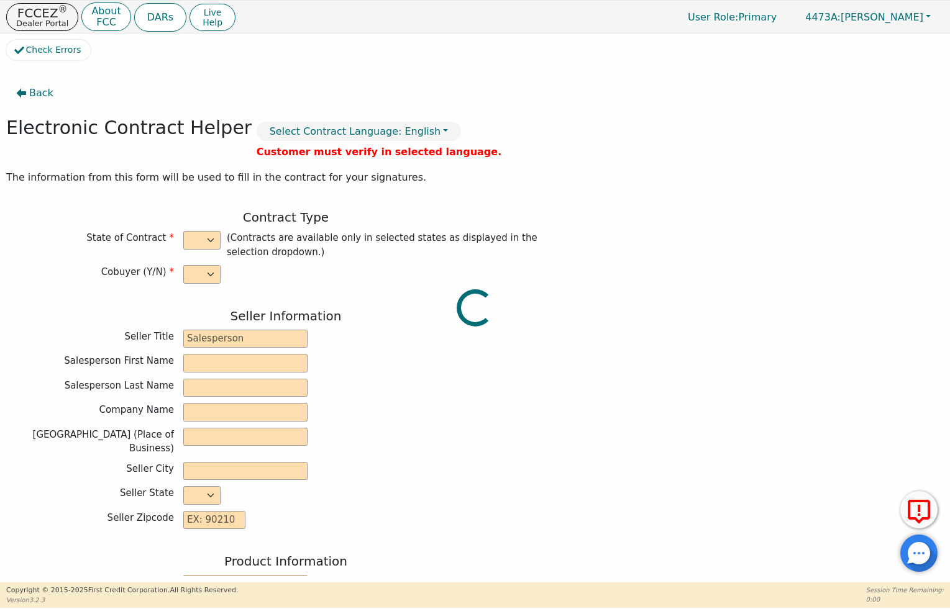
type input "0.00"
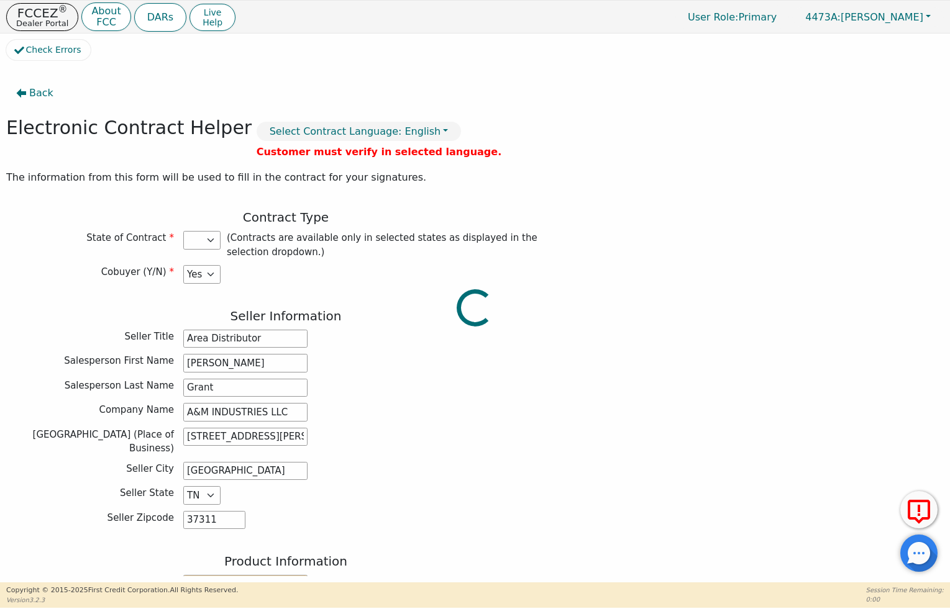
type input "3698.00"
select select "TN"
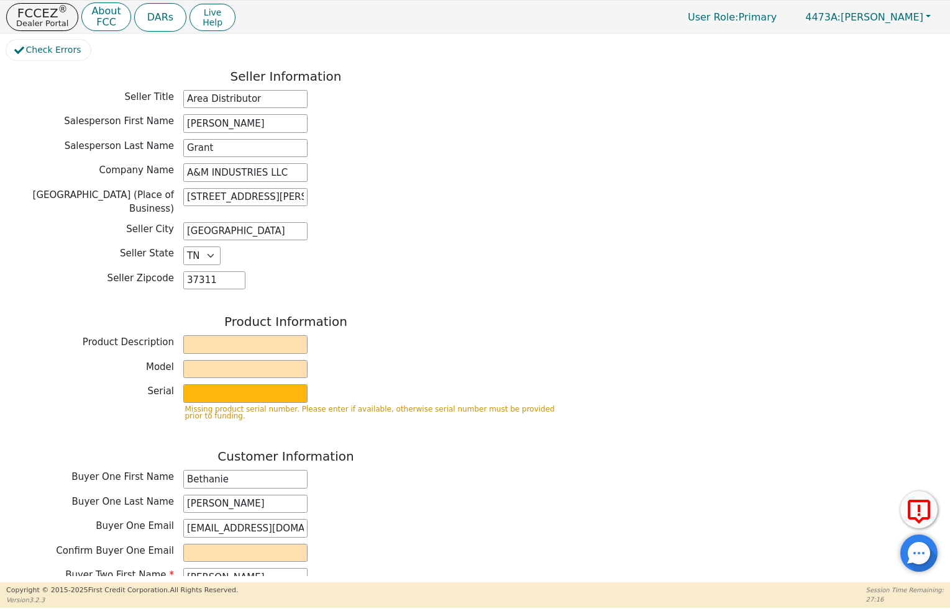
scroll to position [244, 0]
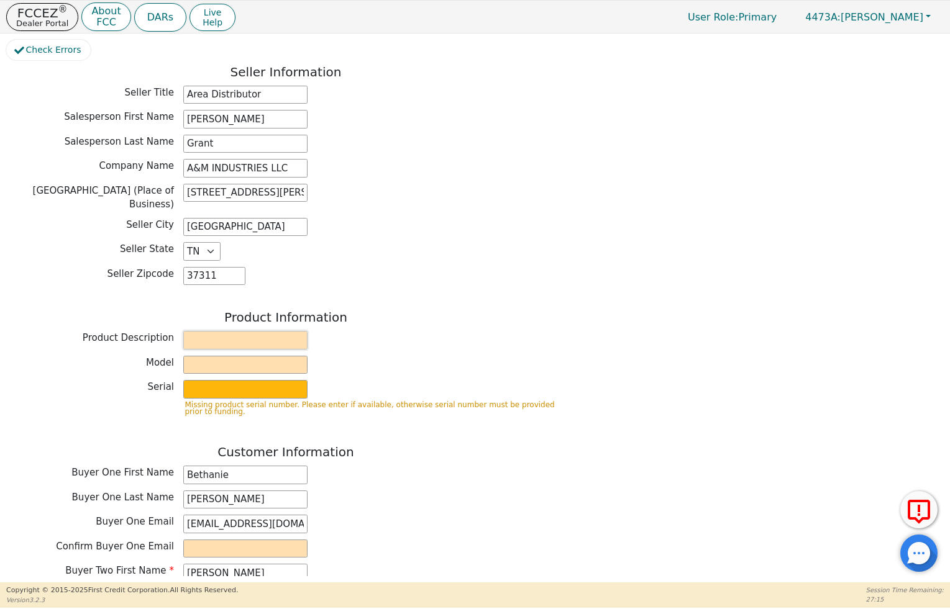
click at [230, 331] on input "text" at bounding box center [245, 340] width 124 height 19
type input "Rainbow"
type input "SRX"
click at [245, 515] on input "[EMAIL_ADDRESS][DOMAIN_NAME]" at bounding box center [245, 524] width 124 height 19
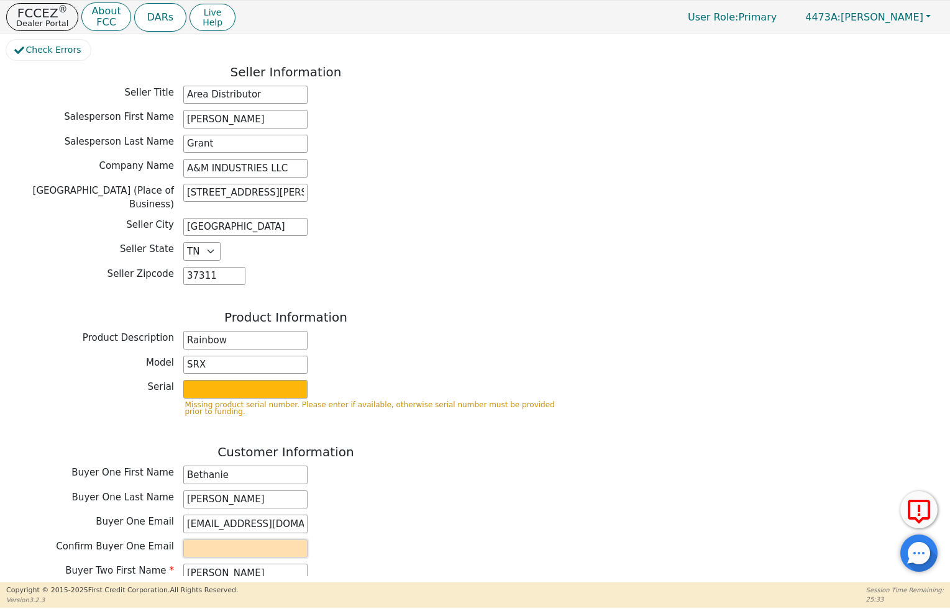
paste input "[EMAIL_ADDRESS][DOMAIN_NAME]"
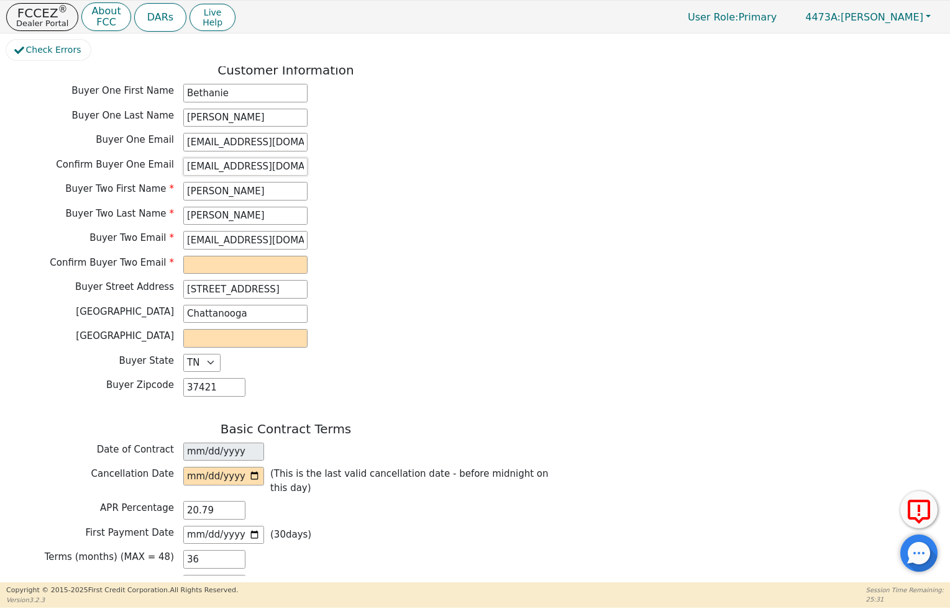
scroll to position [633, 0]
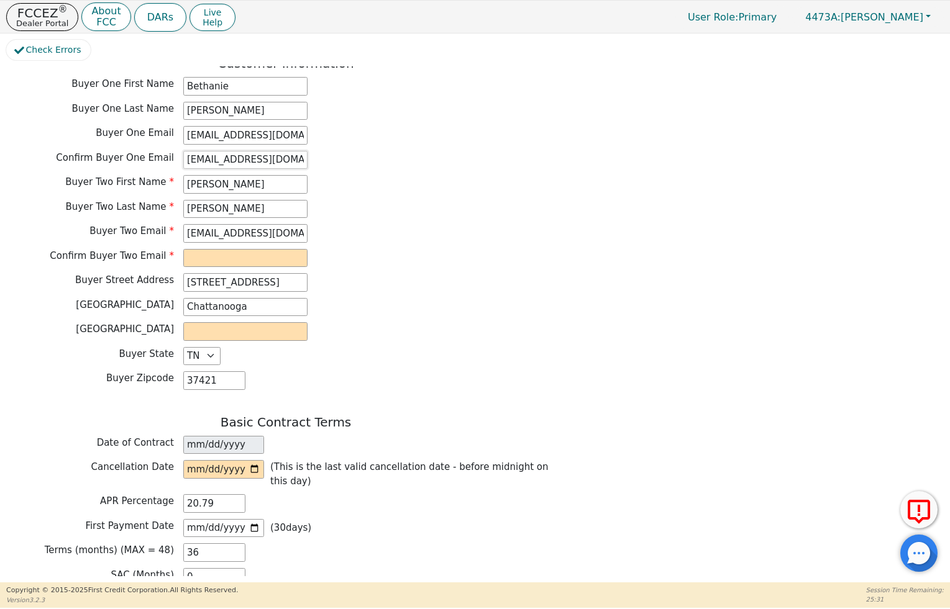
type input "[EMAIL_ADDRESS][DOMAIN_NAME]"
click at [255, 224] on input "[EMAIL_ADDRESS][DOMAIN_NAME]" at bounding box center [245, 233] width 124 height 19
click at [254, 224] on input "[EMAIL_ADDRESS][DOMAIN_NAME]" at bounding box center [245, 233] width 124 height 19
paste input "[EMAIL_ADDRESS][DOMAIN_NAME]"
type input "[EMAIL_ADDRESS][DOMAIN_NAME]"
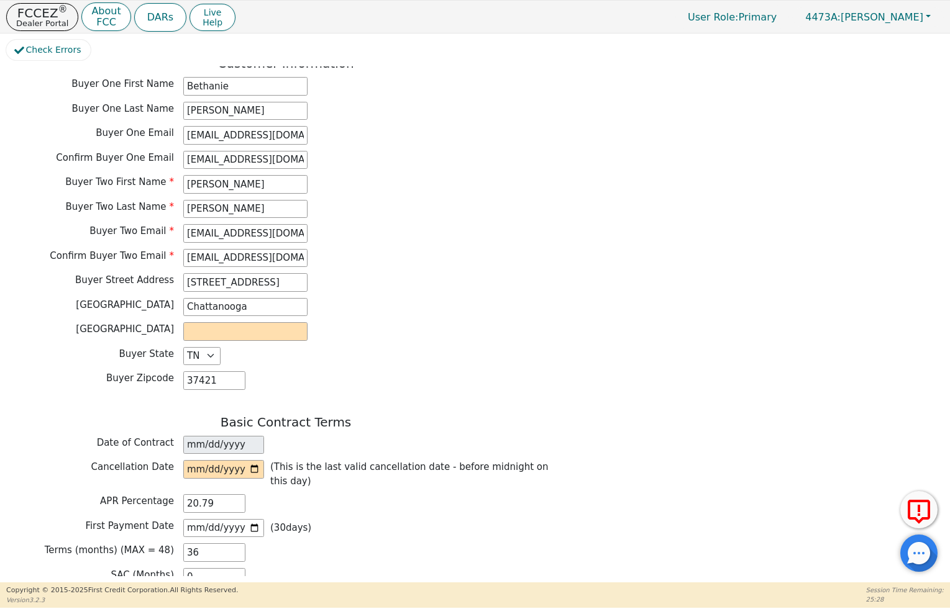
drag, startPoint x: 245, startPoint y: 339, endPoint x: 245, endPoint y: 327, distance: 11.8
click at [245, 336] on div "Customer Information Buyer One First Name [PERSON_NAME] One Last Name [PERSON_N…" at bounding box center [285, 226] width 559 height 340
click at [245, 327] on input "text" at bounding box center [245, 331] width 124 height 19
type input "h"
type input "[PERSON_NAME]"
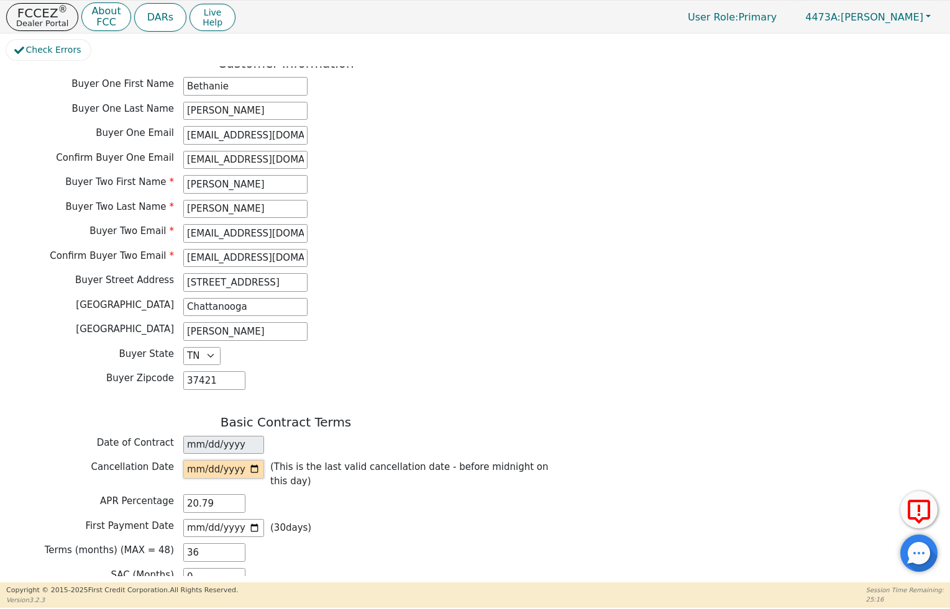
click at [214, 460] on input "date" at bounding box center [223, 469] width 81 height 19
click at [375, 436] on div "Date of Contract [DATE]" at bounding box center [285, 445] width 559 height 19
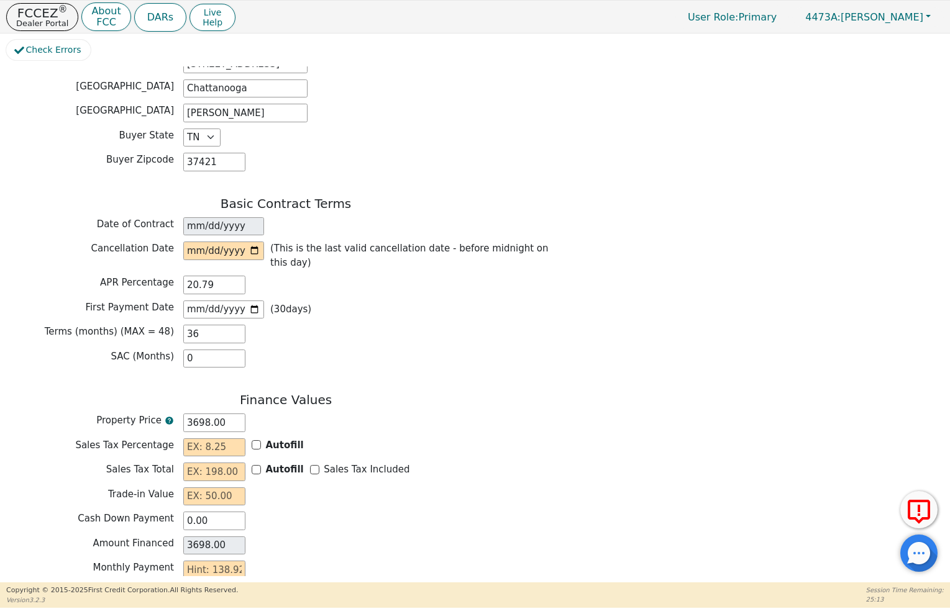
scroll to position [861, 0]
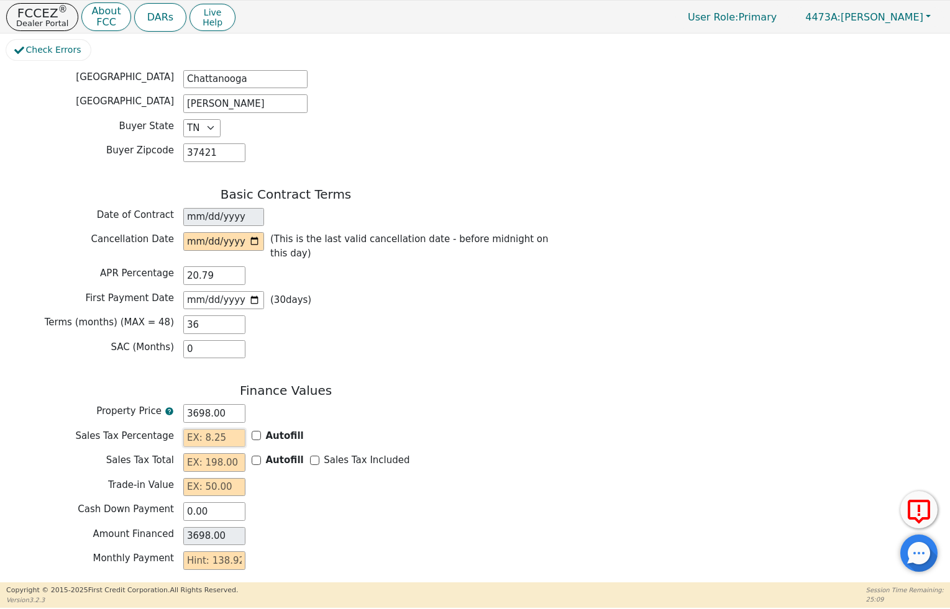
click at [220, 429] on input "text" at bounding box center [214, 438] width 62 height 19
type input "9.75"
type input "3"
type input "3701.00"
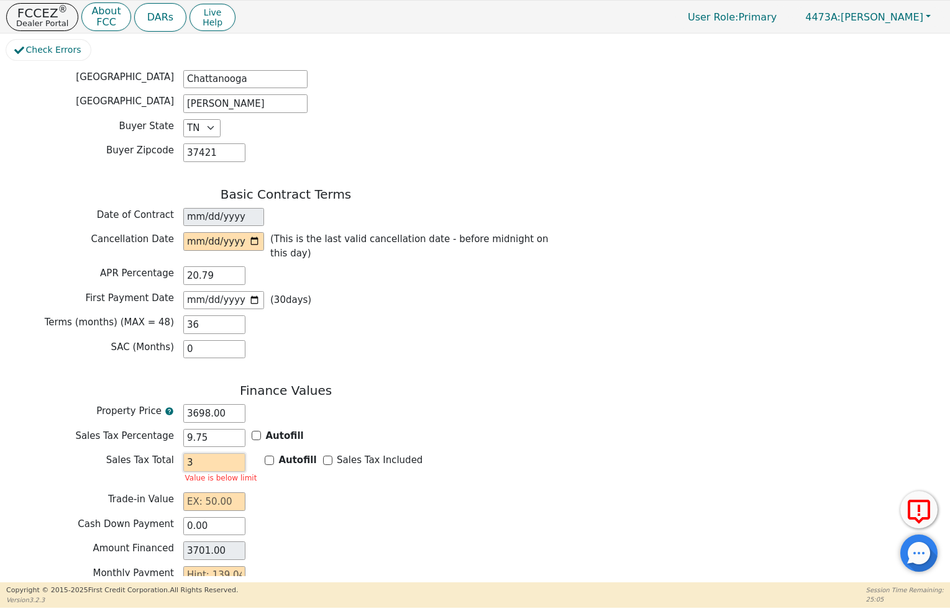
type input "36"
type input "3734.00"
type input "360"
type input "4058.00"
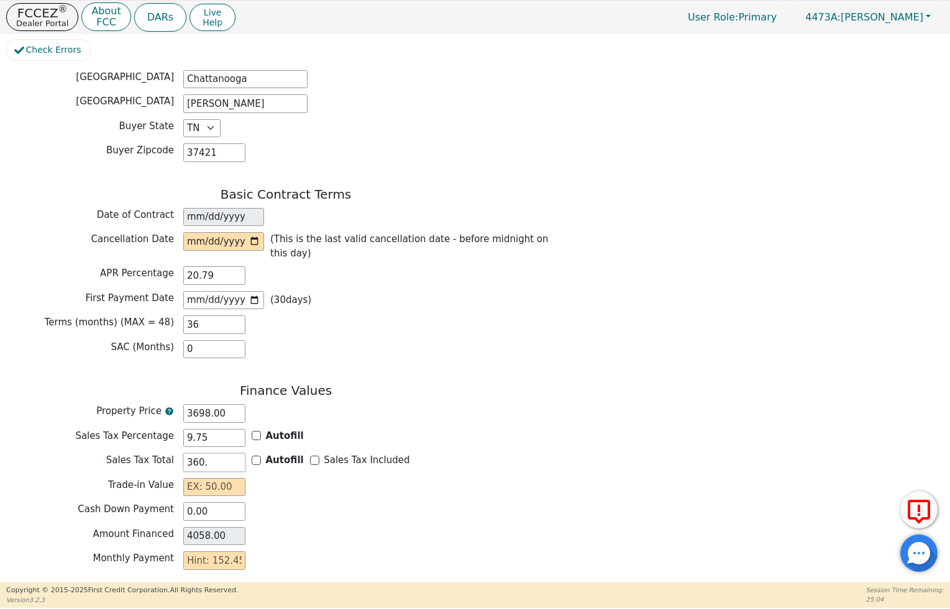
type input "360.5"
type input "4058.50"
type input "360.56"
type input "4058.56"
type input "360.56"
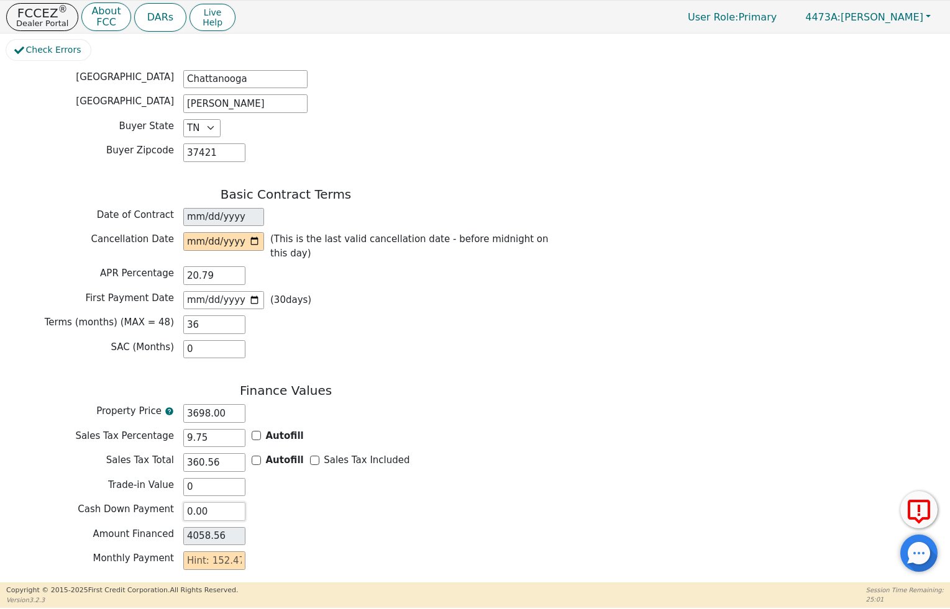
type input "0.00"
type input "1"
type input "36.00"
type input "15"
type input "540.00"
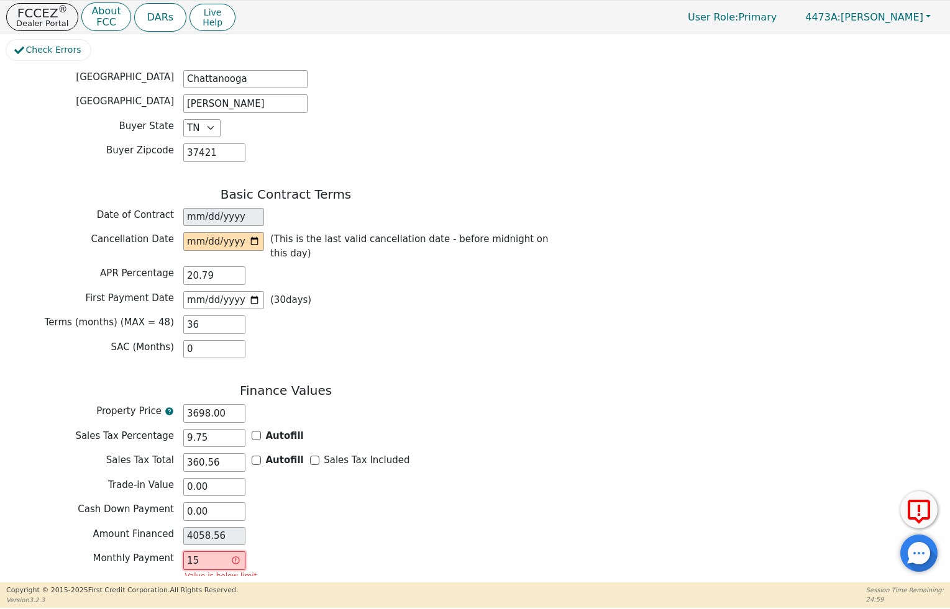
type input "152"
type input "5472.00"
type input "152.5"
type input "5490.00"
type input "152.57"
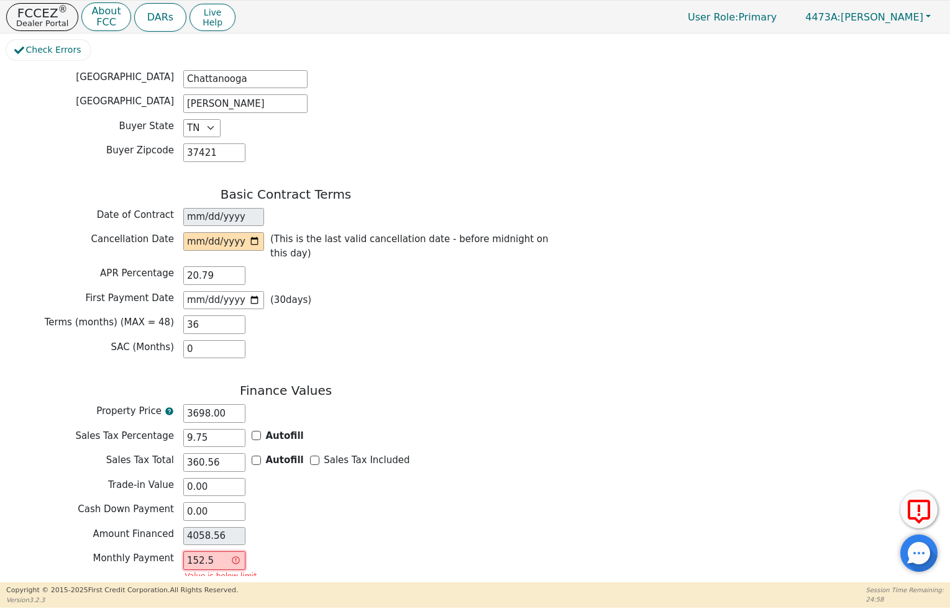
type input "5492.52"
type input "152.57"
click at [345, 530] on div "Amount Financed 4058.56" at bounding box center [285, 536] width 559 height 19
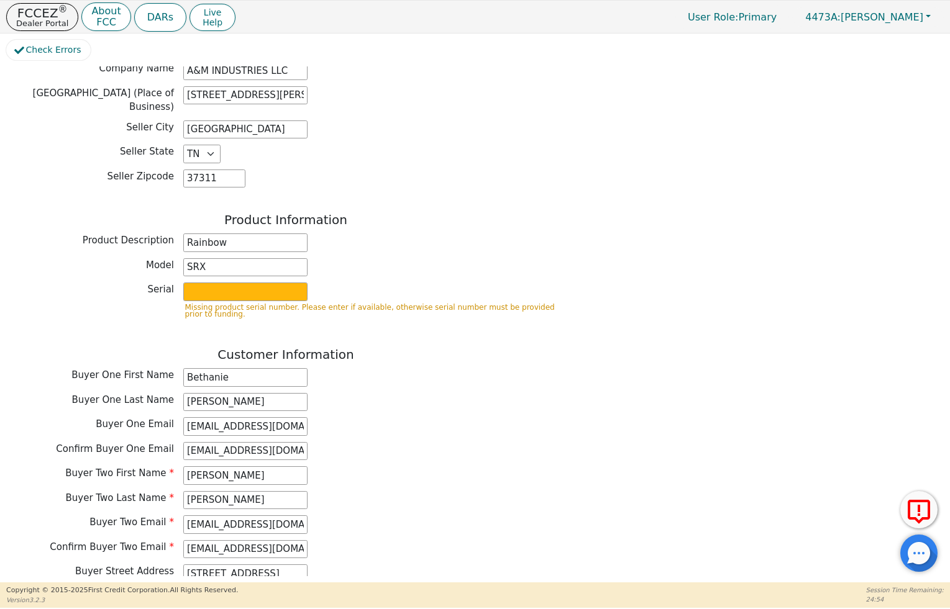
scroll to position [304, 0]
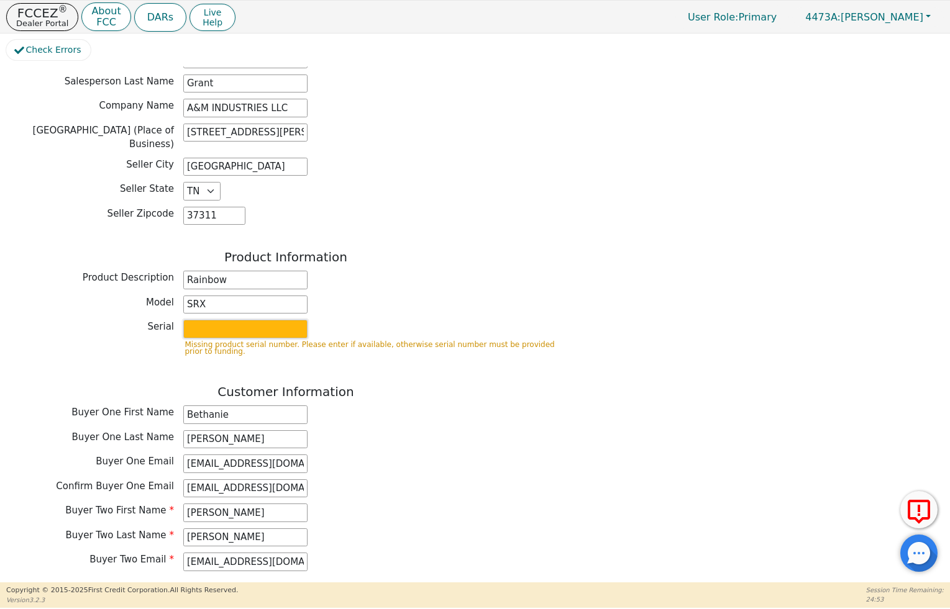
click at [263, 326] on input "text" at bounding box center [245, 329] width 124 height 19
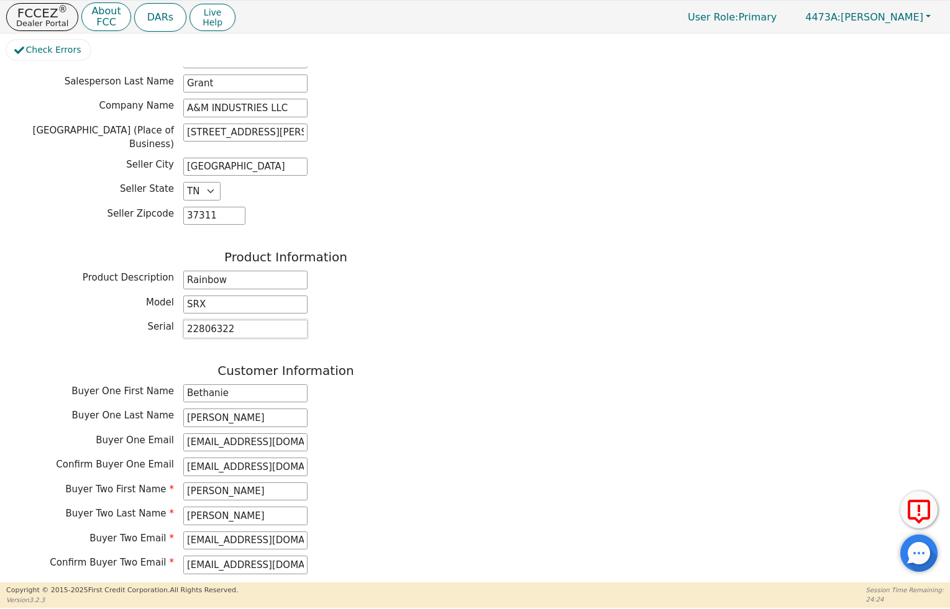
type input "22806322"
click at [421, 410] on div "Buyer One Last Name [PERSON_NAME]" at bounding box center [285, 418] width 559 height 19
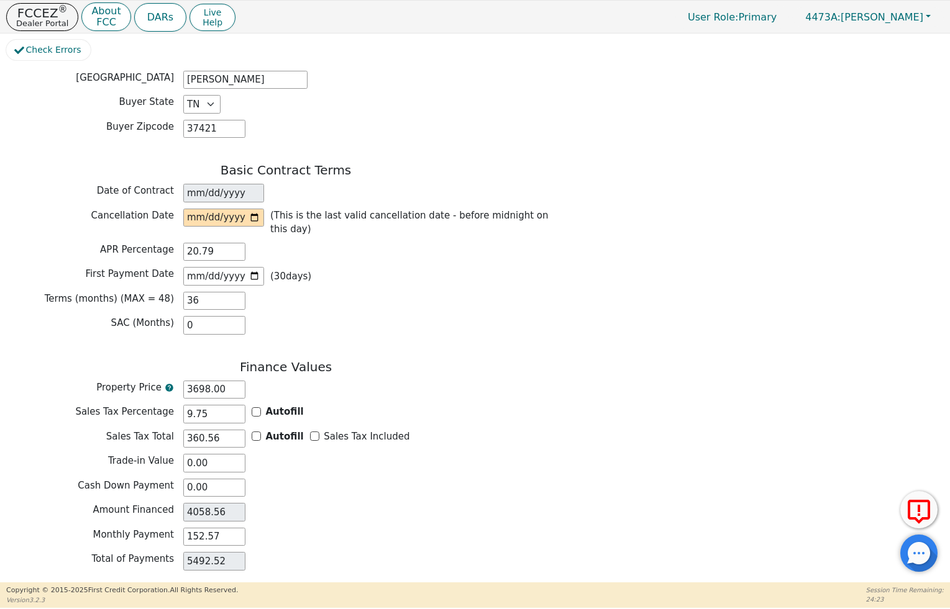
scroll to position [870, 0]
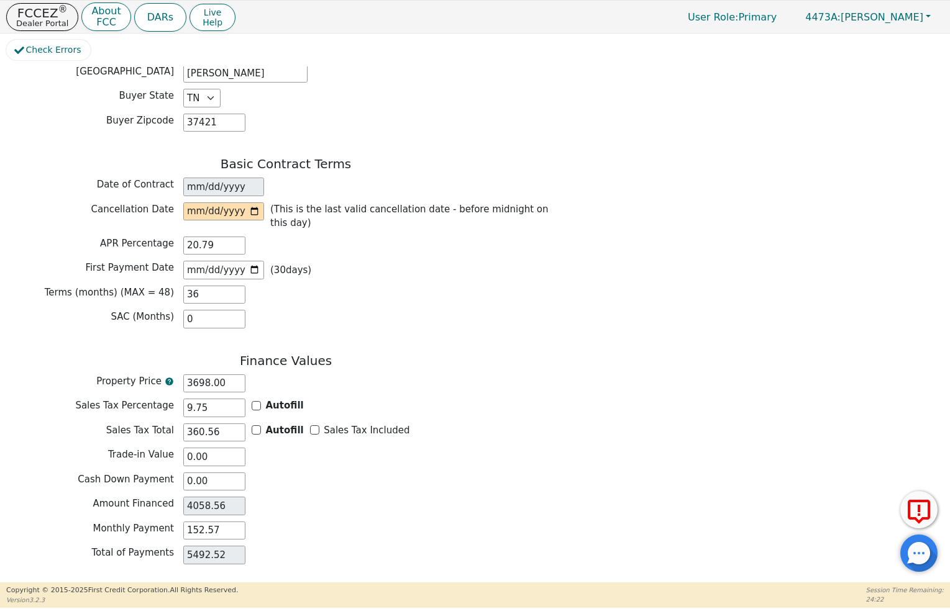
click at [248, 209] on div "(This is the last valid cancellation date - before midnight on this day)" at bounding box center [374, 217] width 382 height 28
click at [247, 203] on input "date" at bounding box center [223, 212] width 81 height 19
type input "[DATE]"
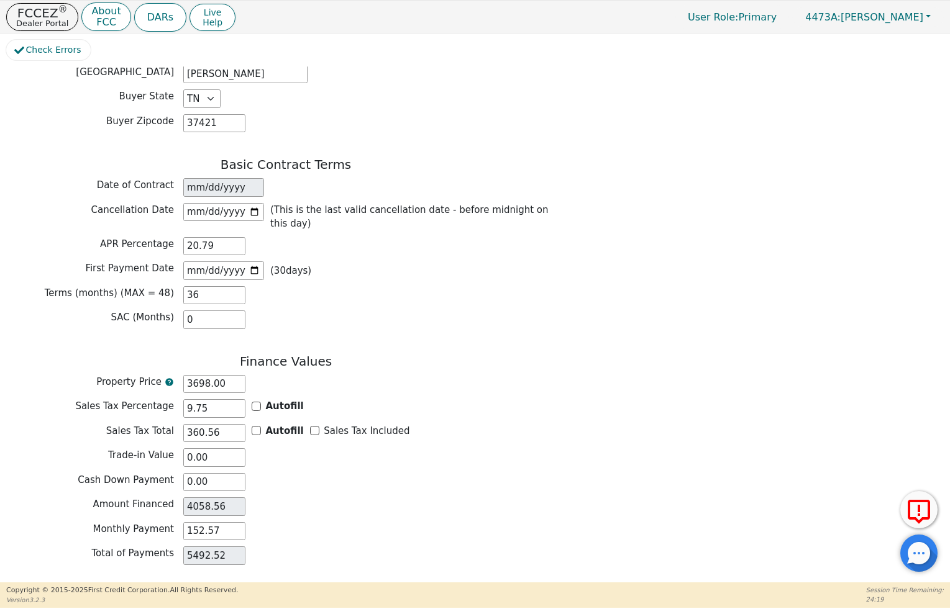
click at [376, 274] on div "Basic Contract Terms Date of Contract [DATE] Cancellation Date [DATE] (This is …" at bounding box center [285, 246] width 559 height 178
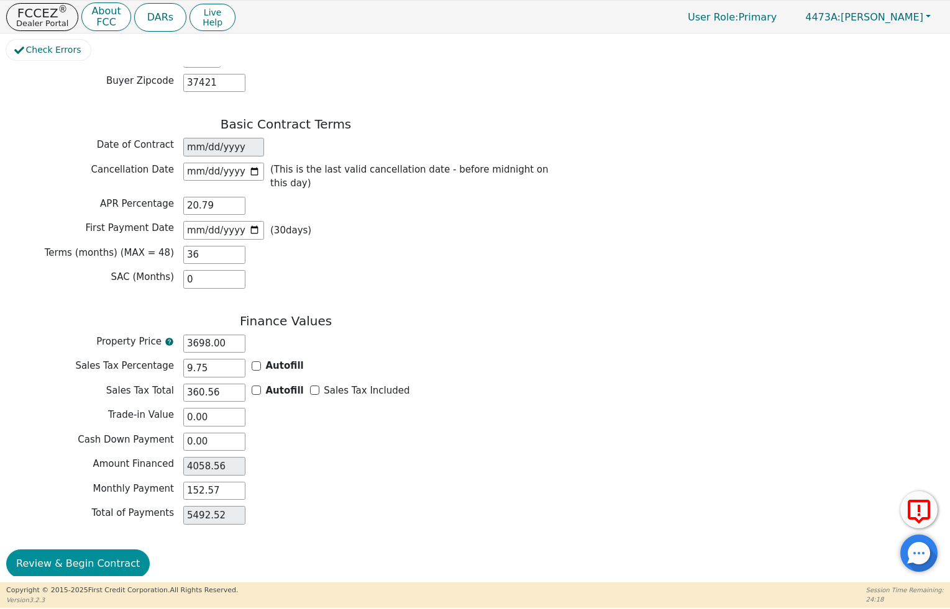
scroll to position [1, 0]
click at [109, 559] on button "Review & Begin Contract" at bounding box center [78, 564] width 144 height 29
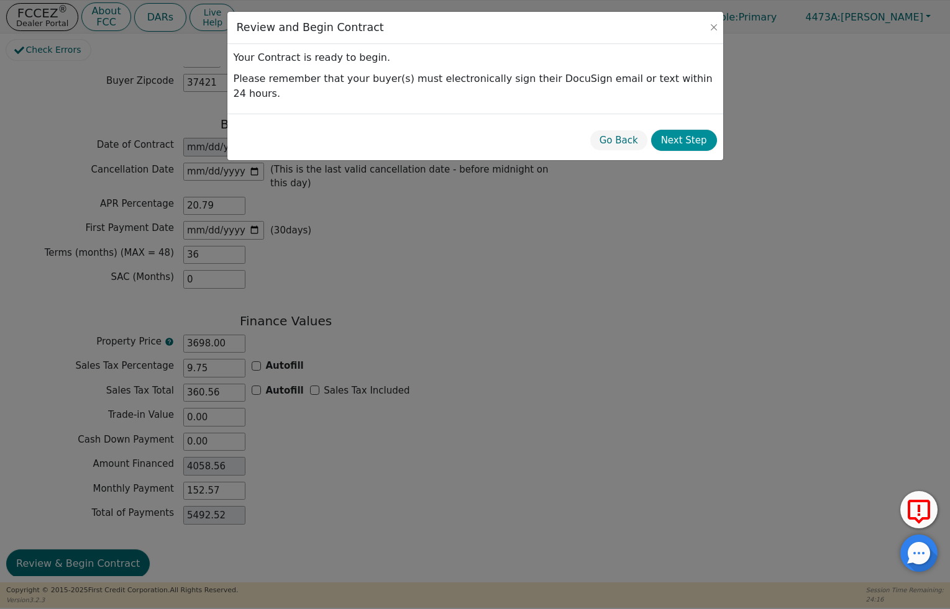
click at [690, 130] on button "Next Step" at bounding box center [684, 141] width 66 height 22
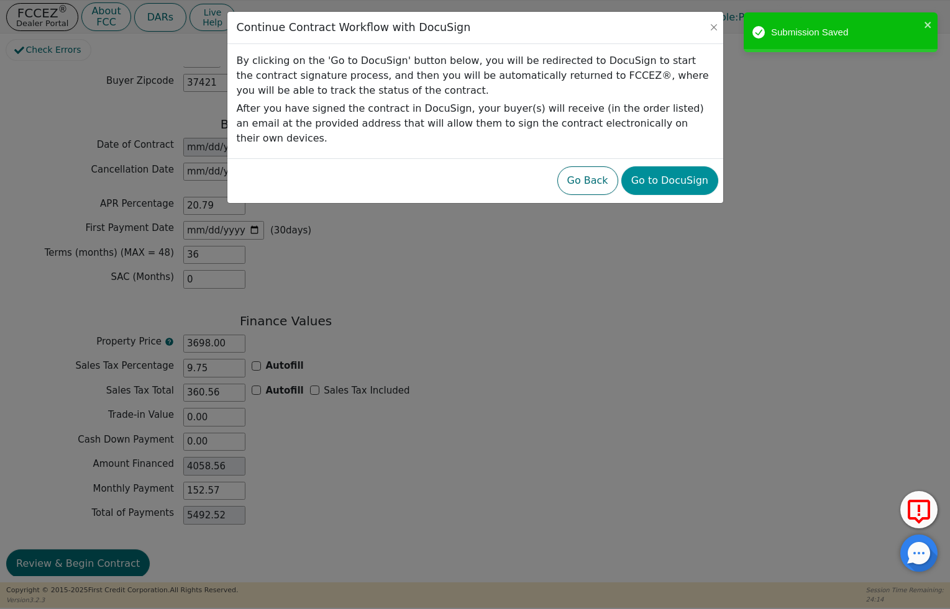
click at [696, 166] on button "Go to DocuSign" at bounding box center [669, 180] width 97 height 29
